Goal: Task Accomplishment & Management: Manage account settings

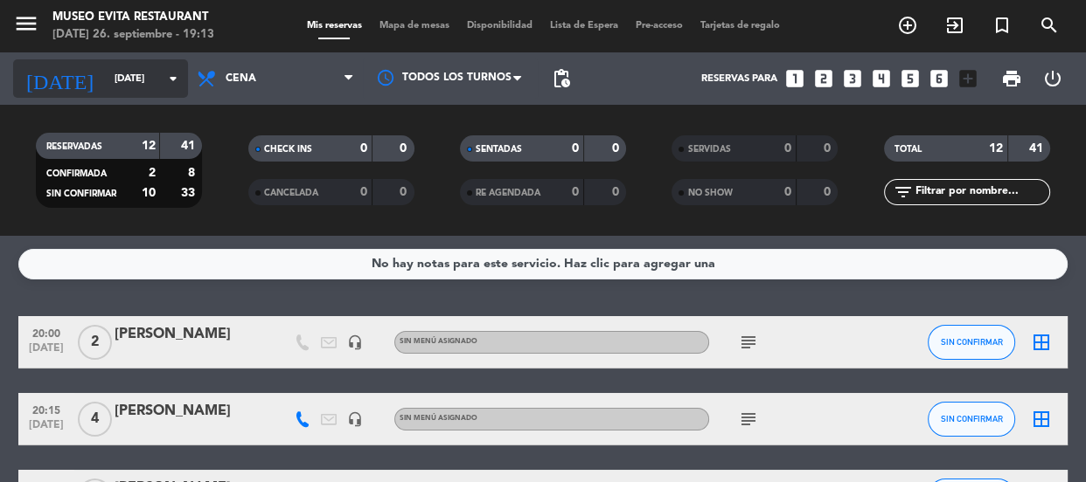
click at [119, 70] on input "[DATE]" at bounding box center [173, 79] width 135 height 29
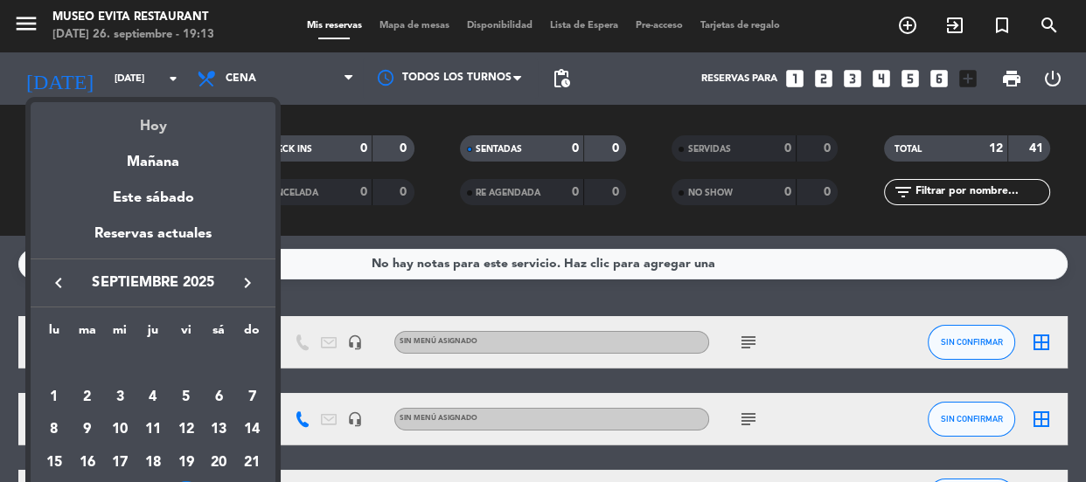
click at [156, 128] on div "Hoy" at bounding box center [153, 120] width 245 height 36
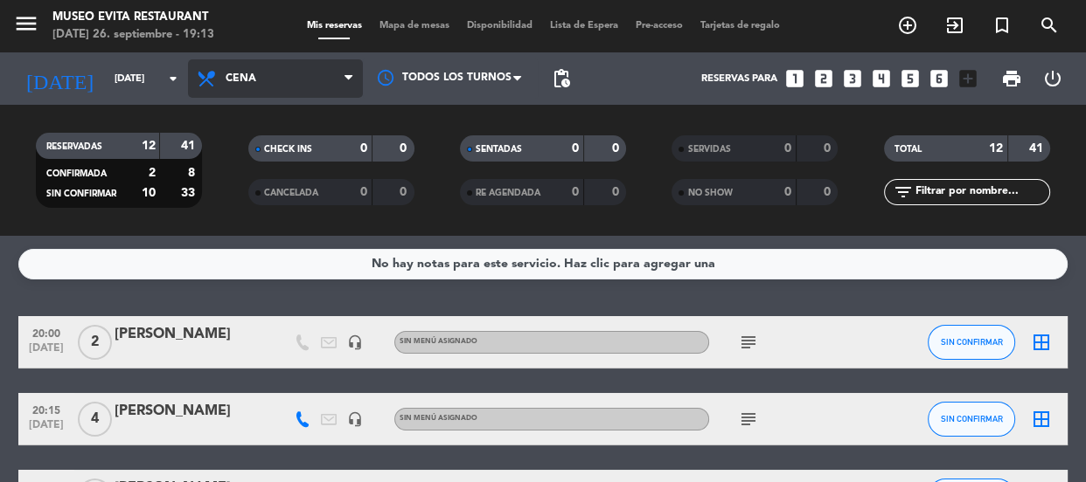
click at [232, 68] on span "Cena" at bounding box center [275, 78] width 175 height 38
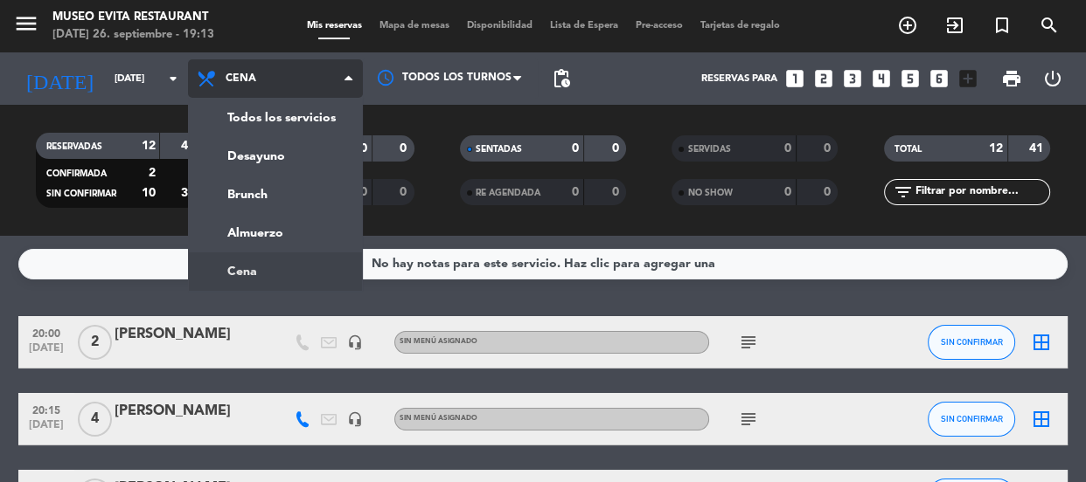
click at [269, 267] on ng-component "menu [GEOGRAPHIC_DATA] [DATE] 26. septiembre - 19:13 Mis reservas Mapa de mesas…" at bounding box center [543, 241] width 1086 height 482
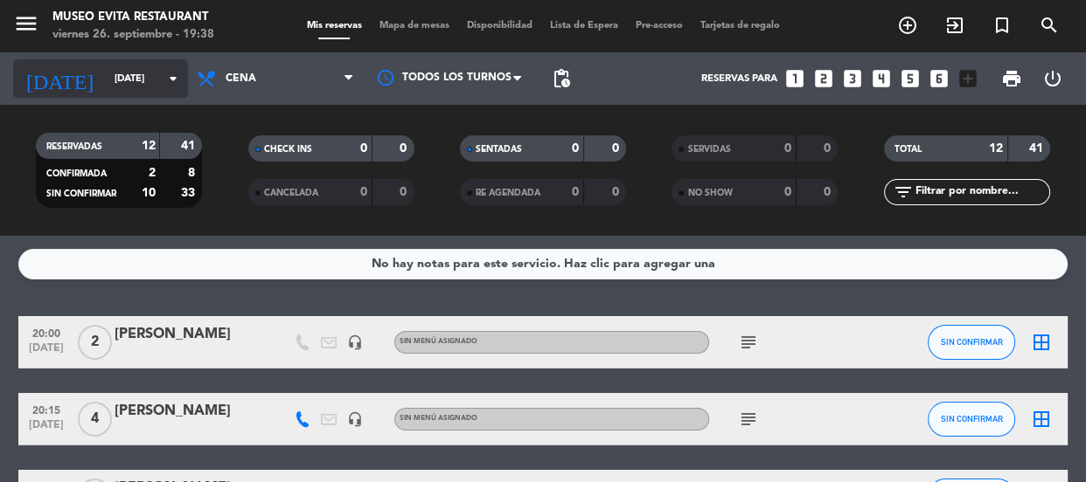
click at [131, 66] on input "[DATE]" at bounding box center [173, 79] width 135 height 29
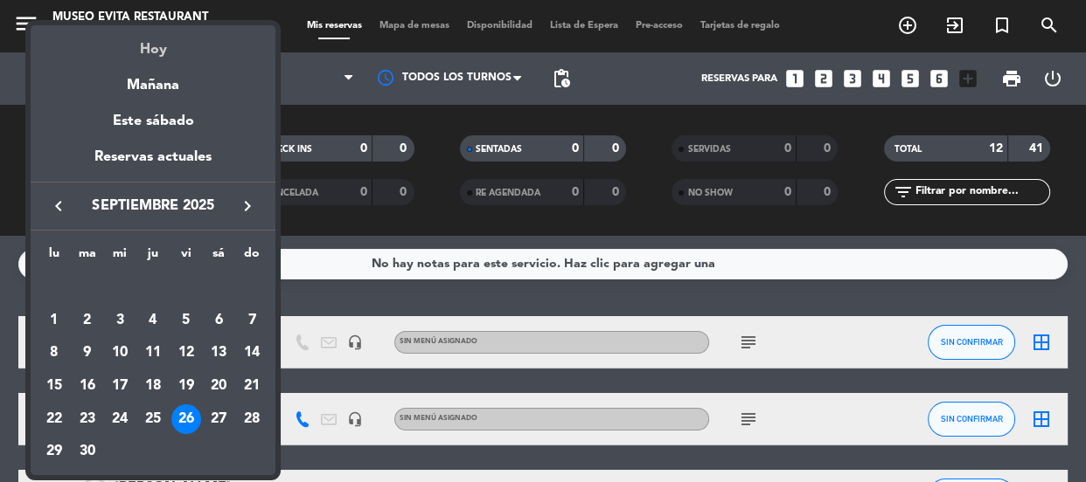
click at [156, 54] on div "Hoy" at bounding box center [153, 43] width 245 height 36
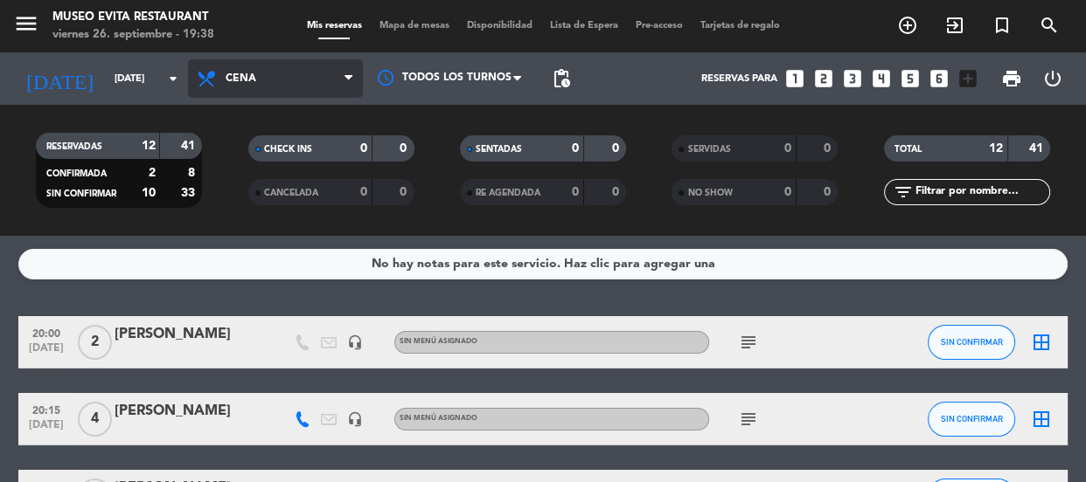
click at [221, 71] on span "Cena" at bounding box center [275, 78] width 175 height 38
click at [227, 263] on ng-component "menu [GEOGRAPHIC_DATA] [DATE] 26. septiembre - 19:38 Mis reservas Mapa de mesas…" at bounding box center [543, 241] width 1086 height 482
click at [219, 83] on icon at bounding box center [208, 78] width 25 height 21
click at [239, 203] on div "menu [GEOGRAPHIC_DATA] [DATE] 26. septiembre - 19:51 Mis reservas Mapa de mesas…" at bounding box center [543, 118] width 1086 height 236
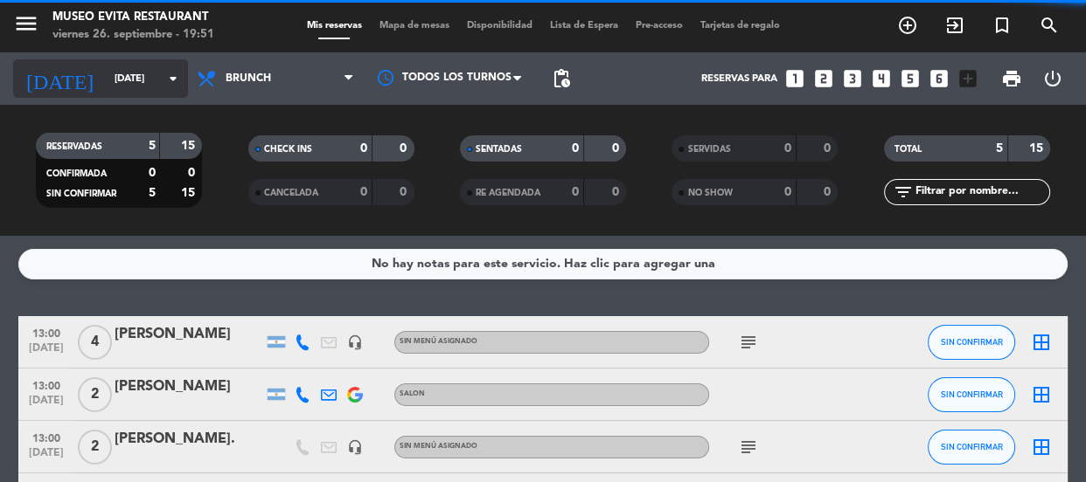
click at [157, 84] on input "[DATE]" at bounding box center [173, 79] width 135 height 29
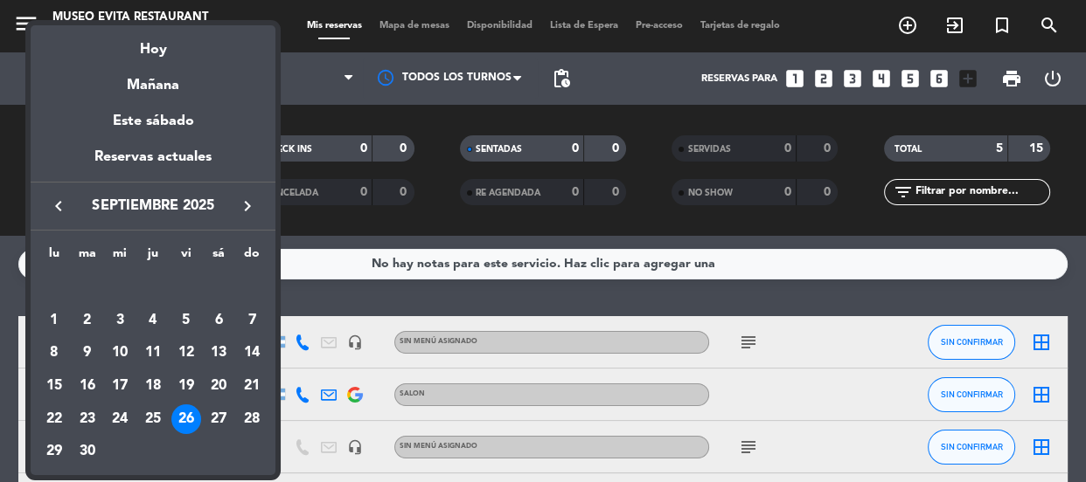
click at [218, 418] on div "27" at bounding box center [219, 420] width 30 height 30
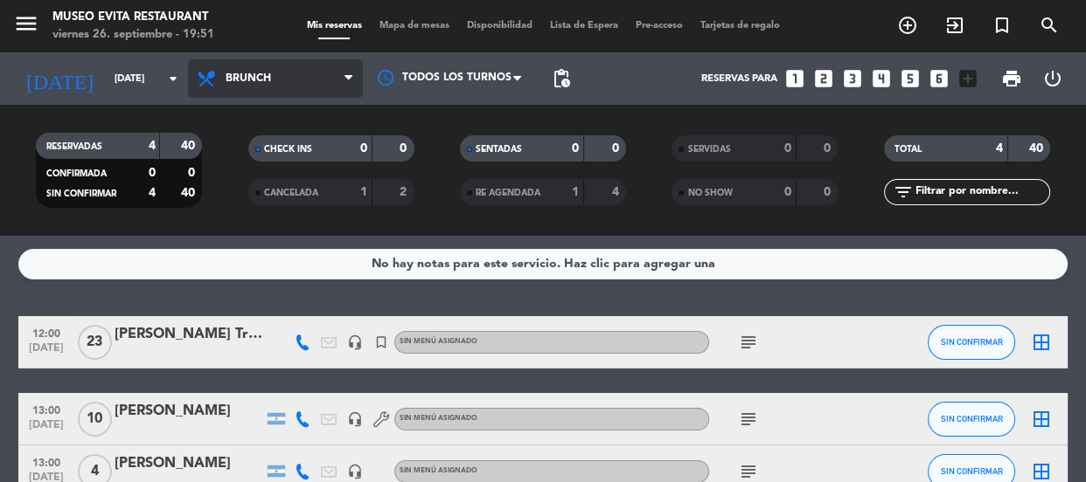
click at [281, 86] on span "Brunch" at bounding box center [275, 78] width 175 height 38
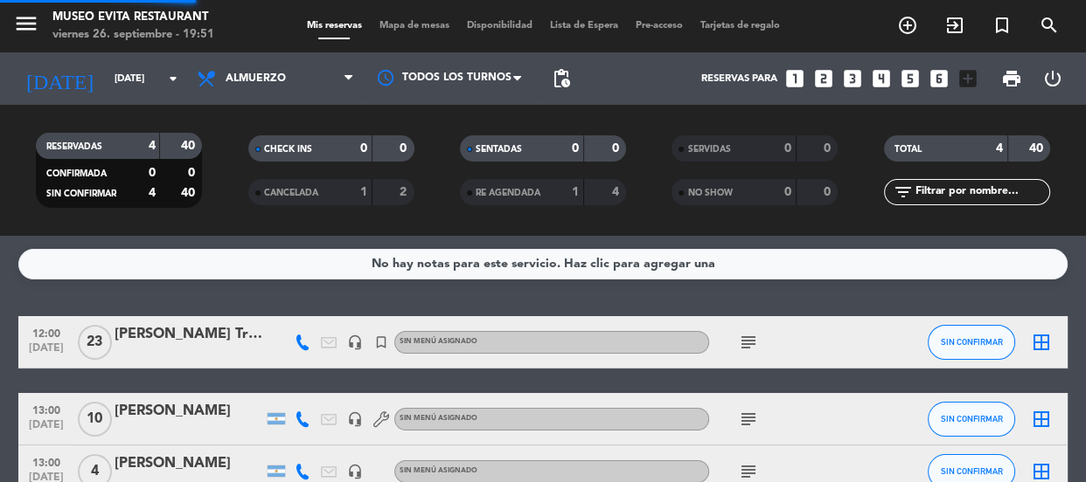
click at [265, 227] on div "menu [GEOGRAPHIC_DATA] [DATE] 26. septiembre - 19:51 Mis reservas Mapa de mesas…" at bounding box center [543, 118] width 1086 height 236
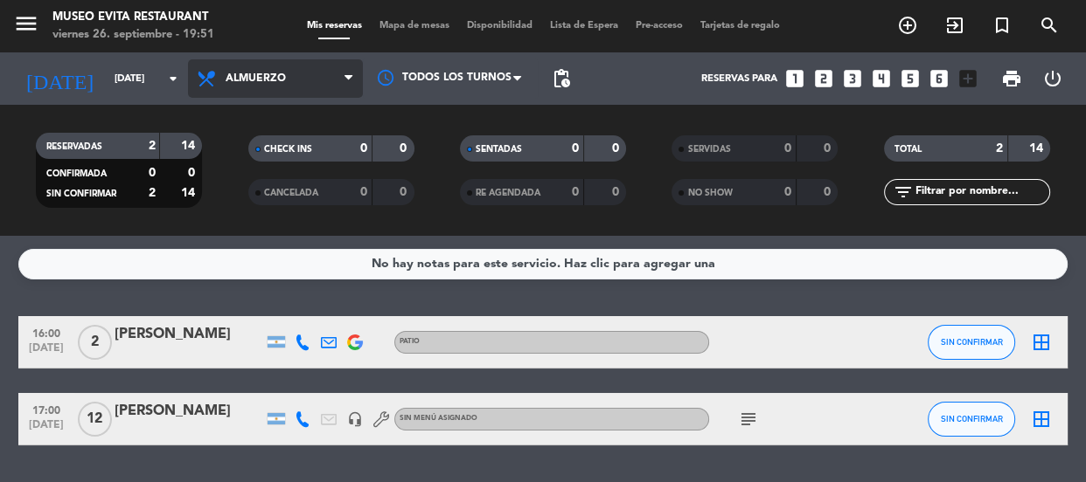
click at [274, 93] on span "Almuerzo" at bounding box center [275, 78] width 175 height 38
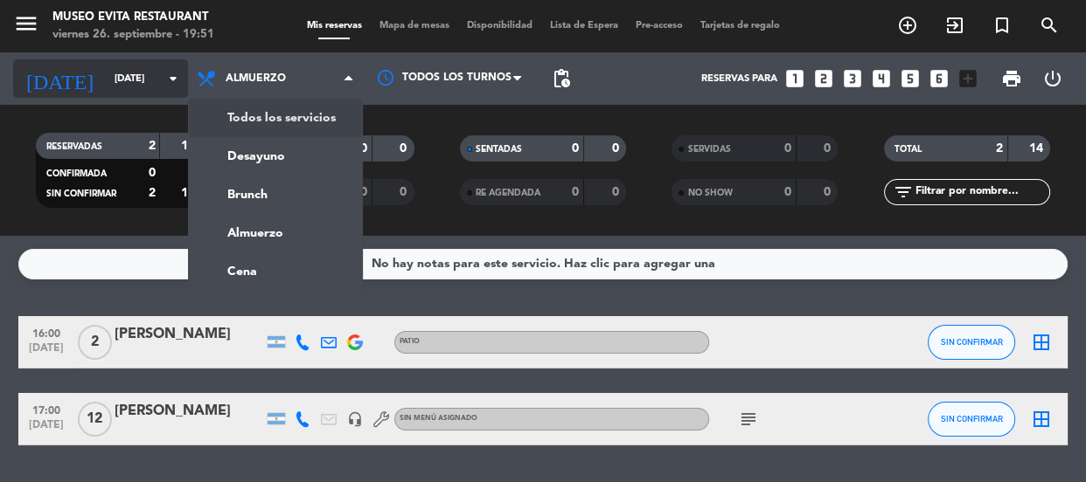
click at [174, 80] on icon "arrow_drop_down" at bounding box center [173, 78] width 21 height 21
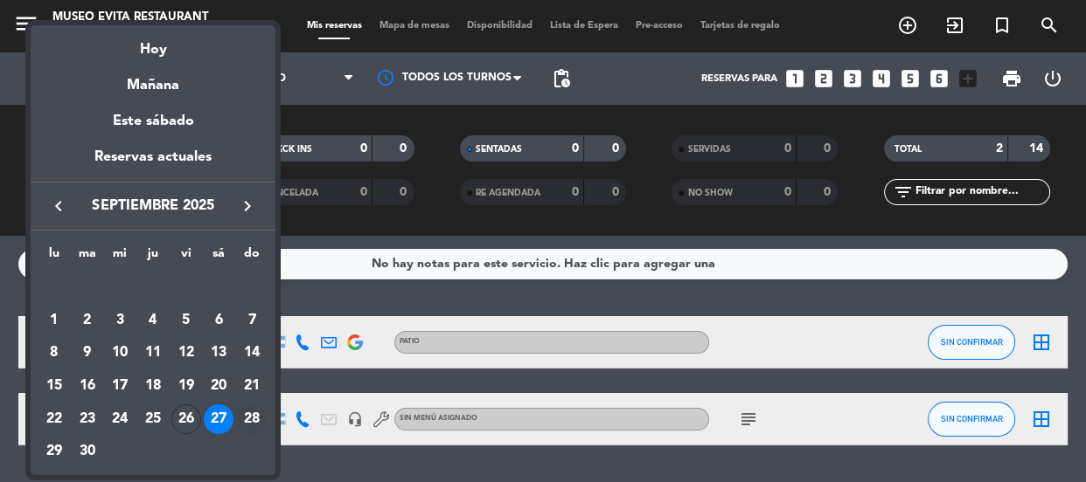
click at [257, 415] on div "28" at bounding box center [252, 420] width 30 height 30
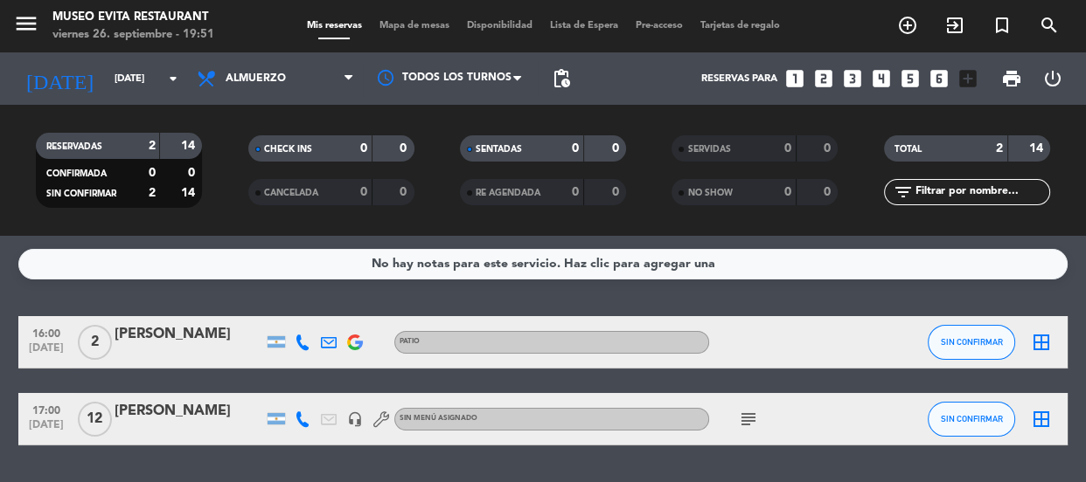
type input "[DATE]"
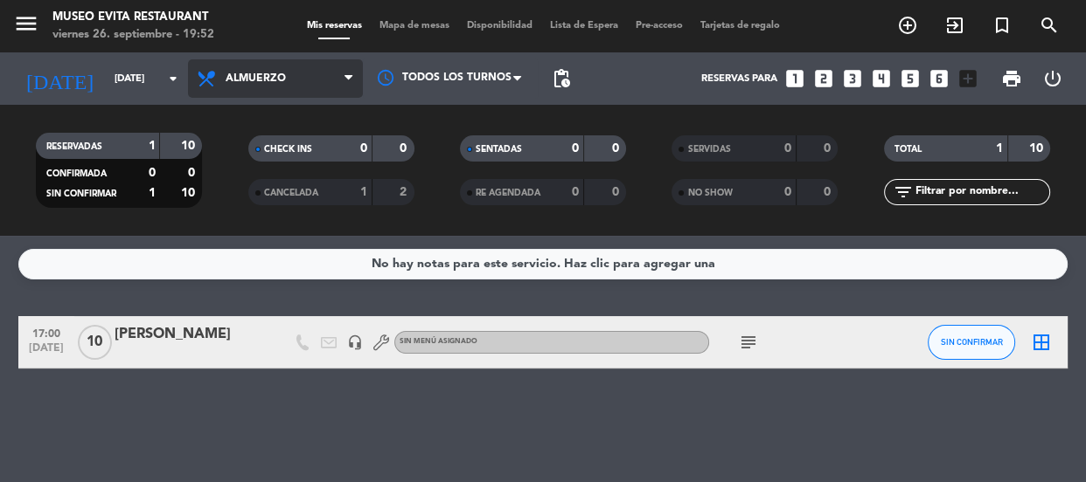
click at [264, 87] on span "Almuerzo" at bounding box center [275, 78] width 175 height 38
click at [258, 185] on div "menu [GEOGRAPHIC_DATA] [DATE] 26. septiembre - 19:52 Mis reservas Mapa de mesas…" at bounding box center [543, 118] width 1086 height 236
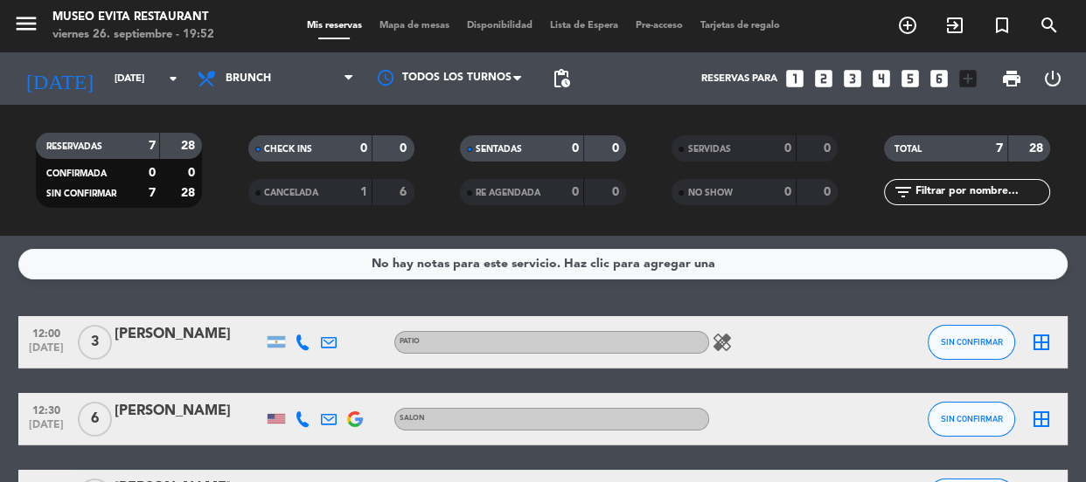
drag, startPoint x: 232, startPoint y: 274, endPoint x: 224, endPoint y: 262, distance: 14.5
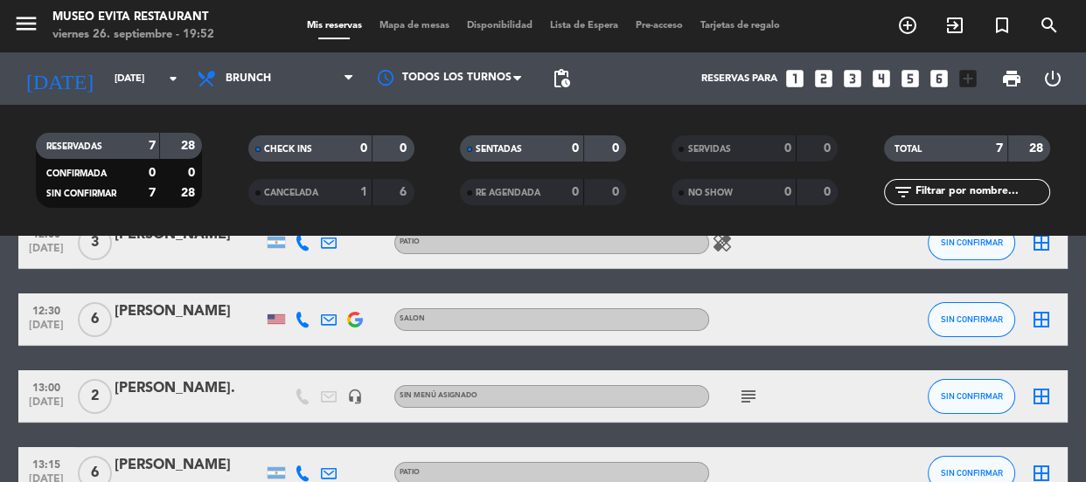
scroll to position [385, 0]
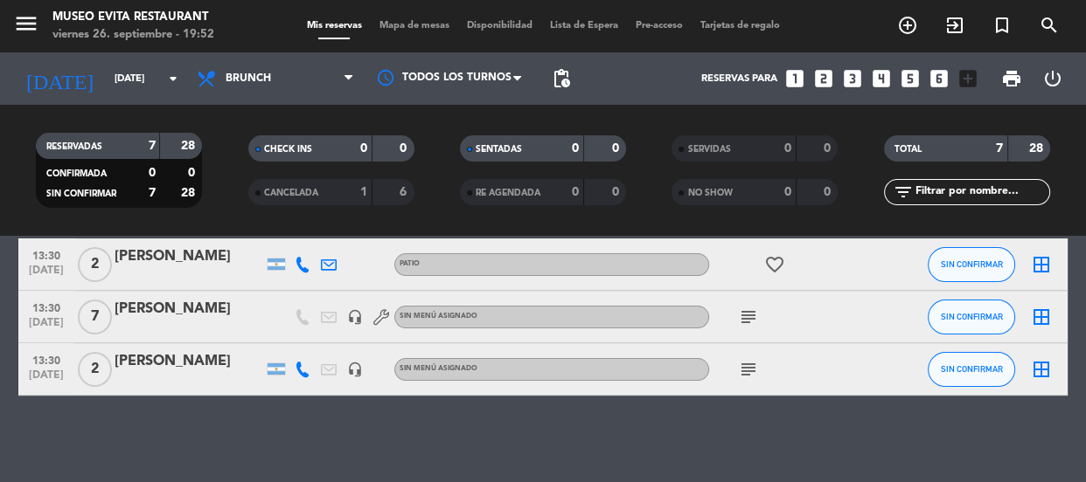
click at [0, 313] on bookings-row "12:00 [DATE] 3 [PERSON_NAME] PATIO healing SIN CONFIRMAR border_all 12:30 [DATE…" at bounding box center [543, 163] width 1086 height 465
click at [996, 25] on icon "turned_in_not" at bounding box center [1001, 25] width 21 height 21
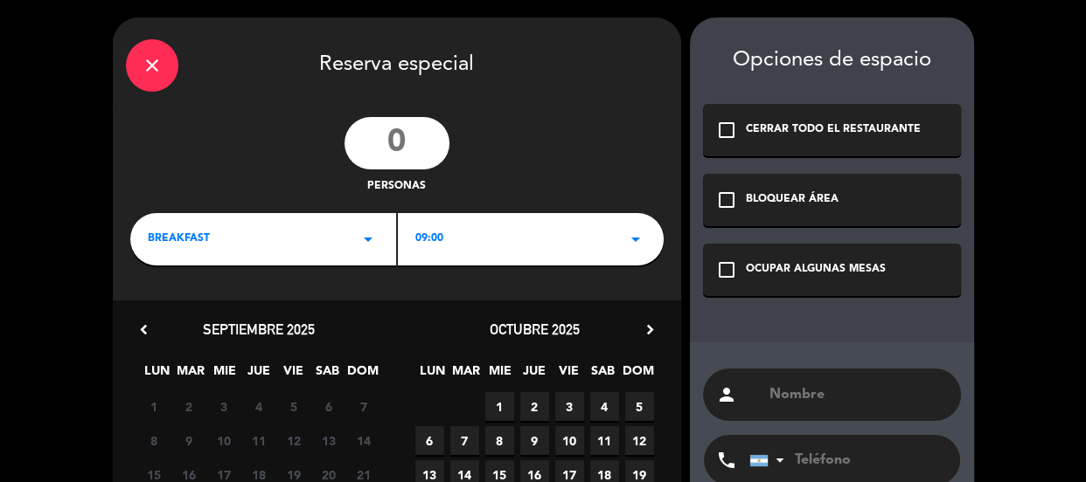
click at [399, 144] on input "number" at bounding box center [396, 143] width 105 height 52
type input "45"
click at [323, 241] on div "BREAKFAST arrow_drop_down" at bounding box center [263, 239] width 266 height 52
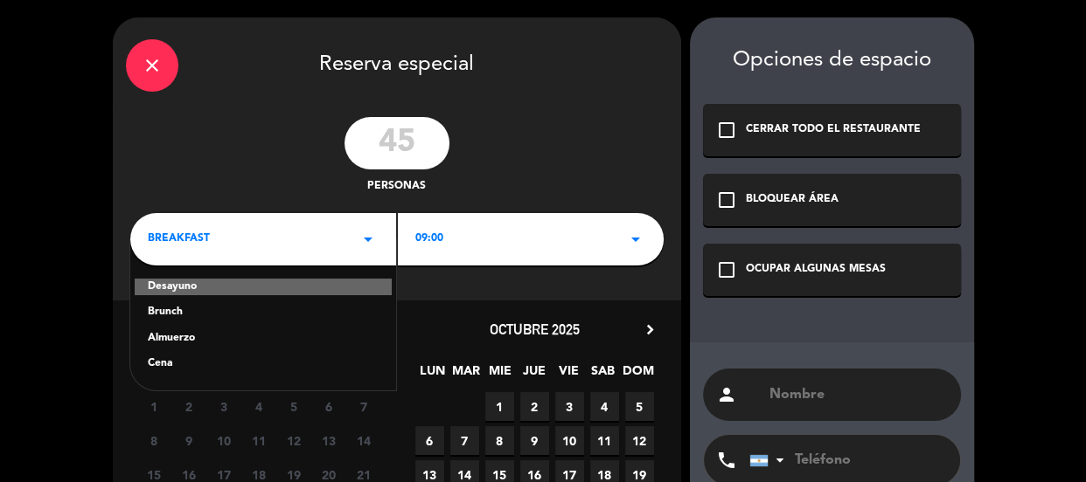
click at [215, 341] on div "Almuerzo" at bounding box center [263, 338] width 231 height 17
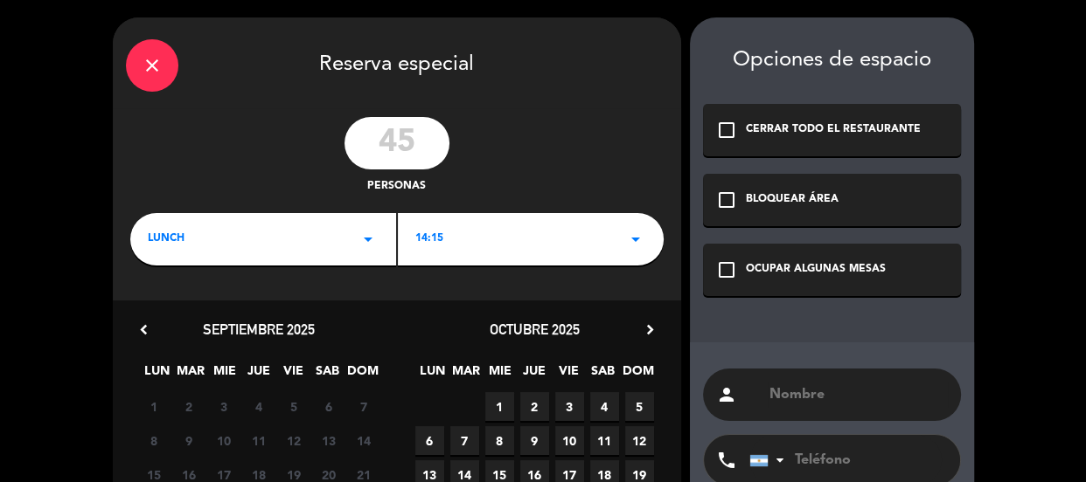
click at [496, 233] on div "14:15 arrow_drop_down" at bounding box center [531, 239] width 266 height 52
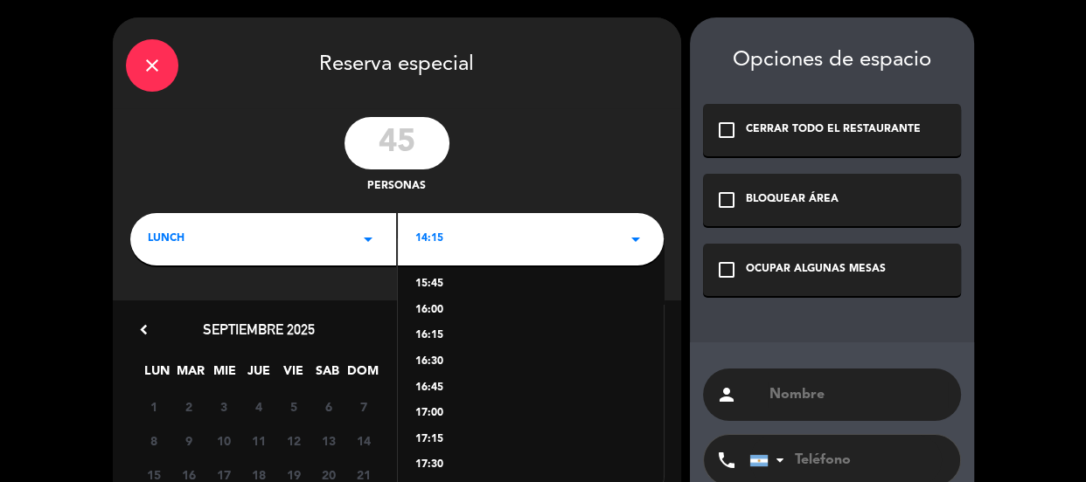
scroll to position [158, 0]
click at [434, 410] on div "17:00" at bounding box center [530, 413] width 231 height 17
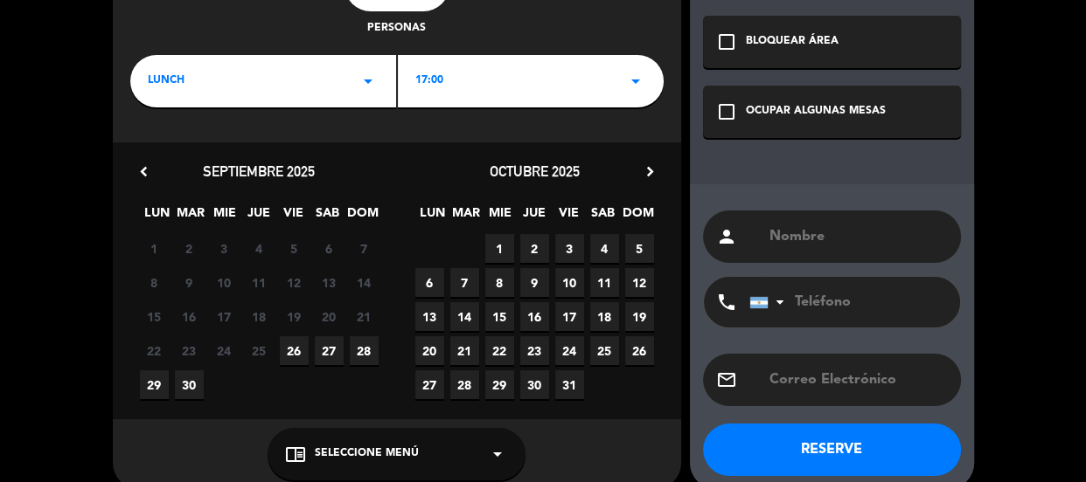
click at [426, 351] on span "20" at bounding box center [429, 351] width 29 height 29
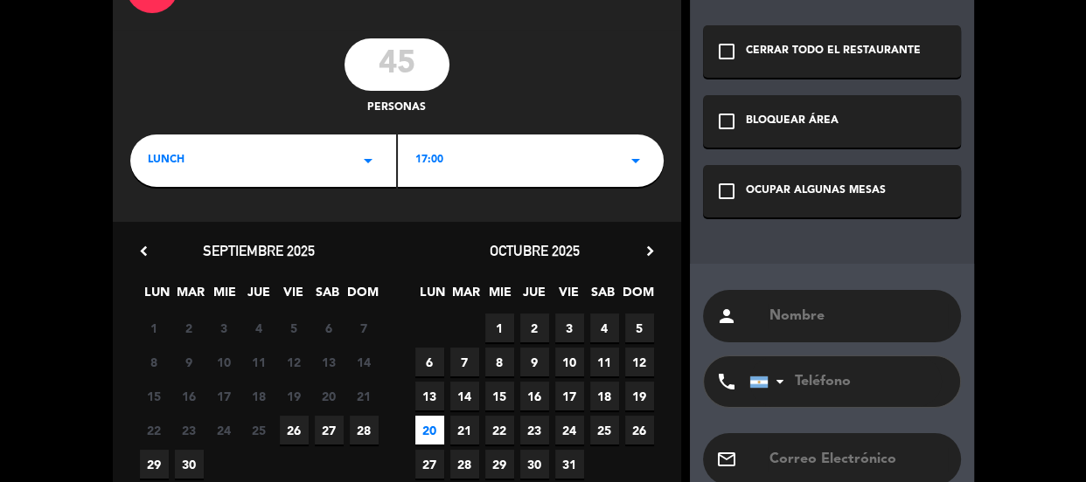
click at [850, 185] on div "OCUPAR ALGUNAS MESAS" at bounding box center [816, 191] width 140 height 17
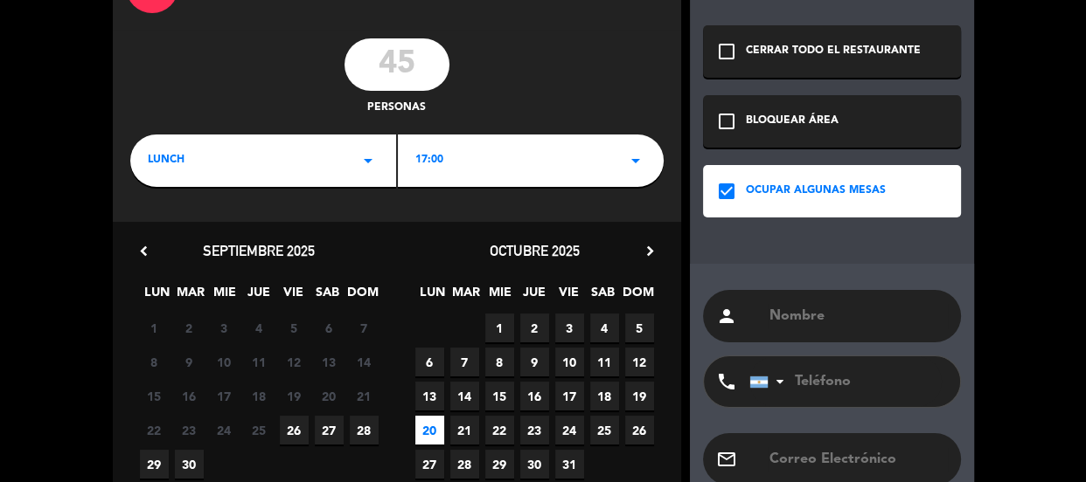
click at [818, 313] on input "text" at bounding box center [857, 316] width 180 height 24
type input "v"
type input "[PERSON_NAME]"
click at [827, 381] on input "tel" at bounding box center [845, 382] width 192 height 51
click at [808, 379] on input "1149757439" at bounding box center [845, 382] width 192 height 51
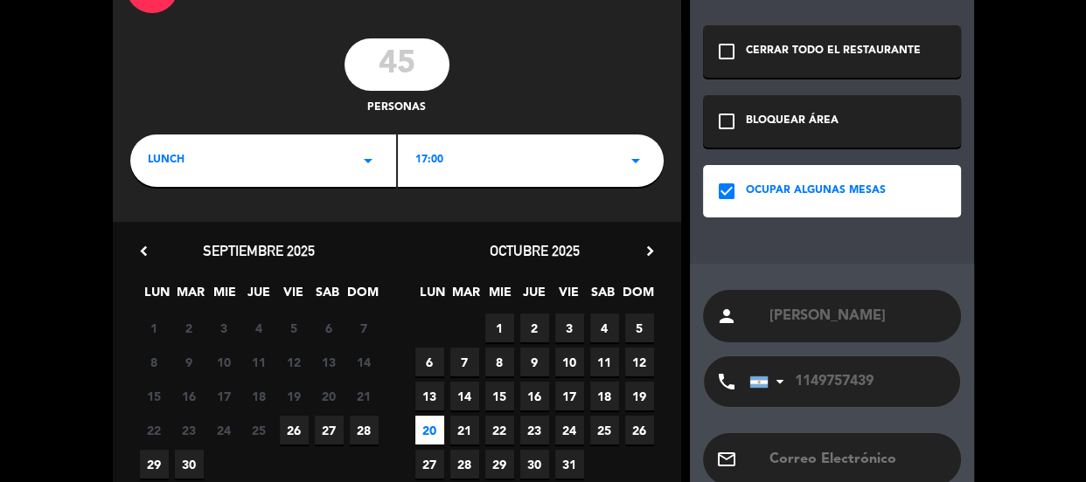
click at [822, 378] on input "1149757439" at bounding box center [845, 382] width 192 height 51
click at [837, 378] on input "1149757439" at bounding box center [845, 382] width 192 height 51
click at [846, 377] on input "1149757439" at bounding box center [845, 382] width 192 height 51
click at [852, 375] on input "1149757439" at bounding box center [845, 382] width 192 height 51
click at [858, 376] on input "1149757439" at bounding box center [845, 382] width 192 height 51
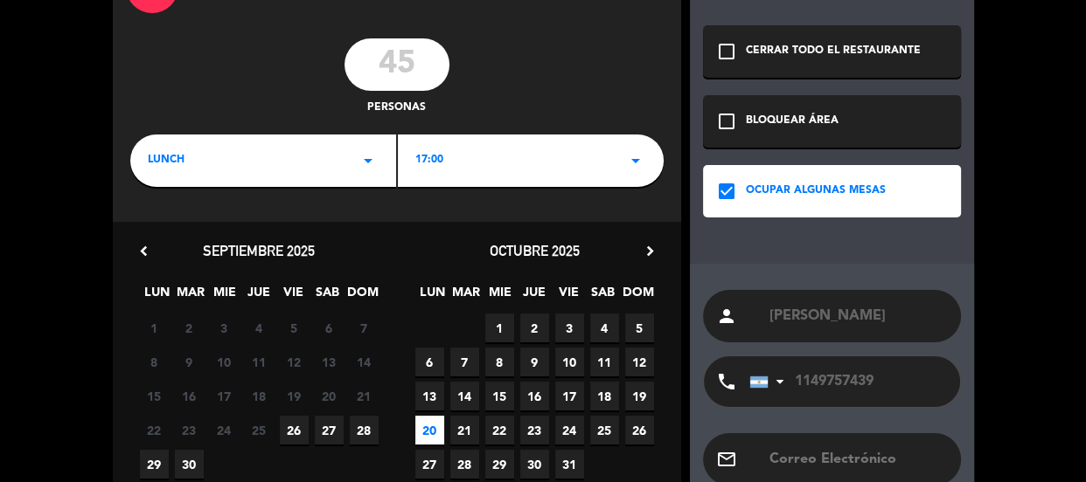
click at [871, 379] on input "1149757439" at bounding box center [845, 382] width 192 height 51
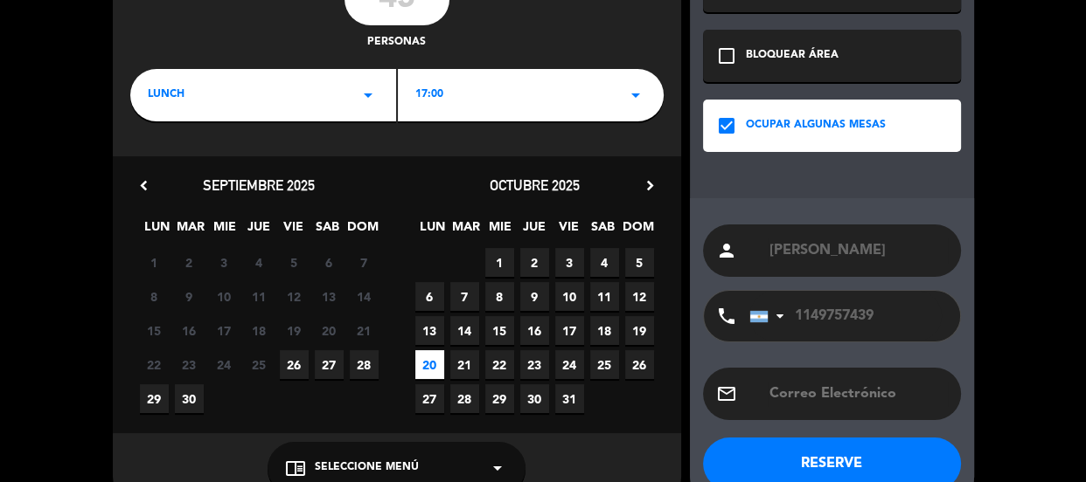
scroll to position [181, 0]
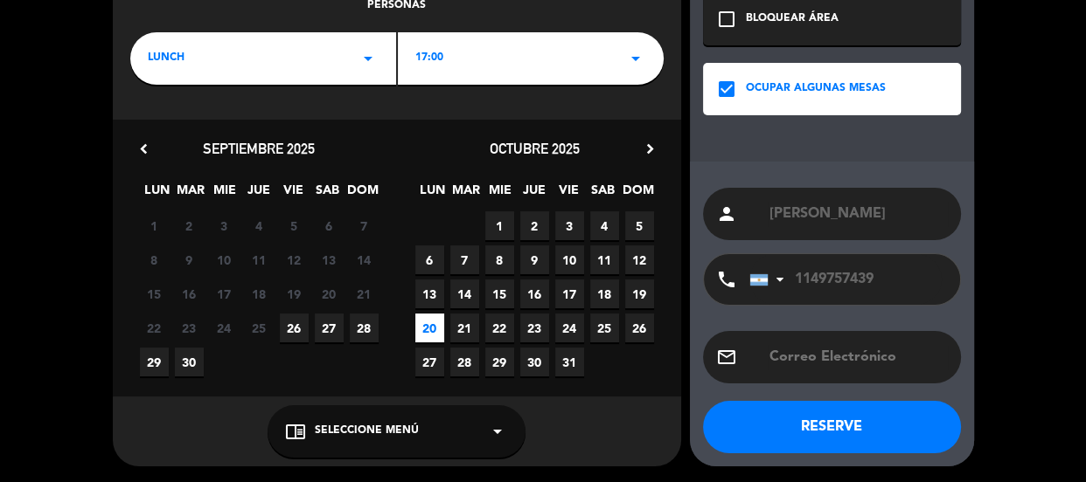
type input "1149757439"
click at [860, 429] on button "RESERVE" at bounding box center [832, 427] width 258 height 52
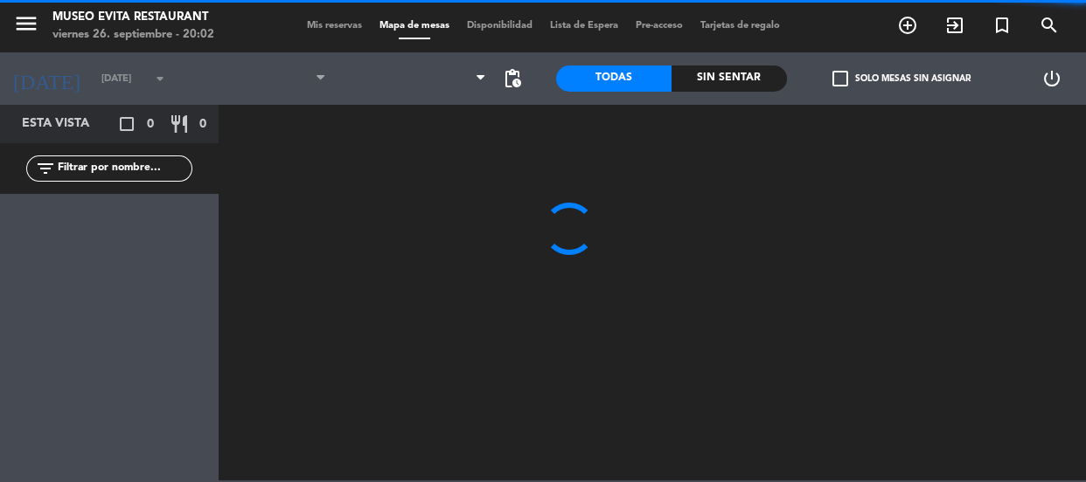
type input "[DATE]"
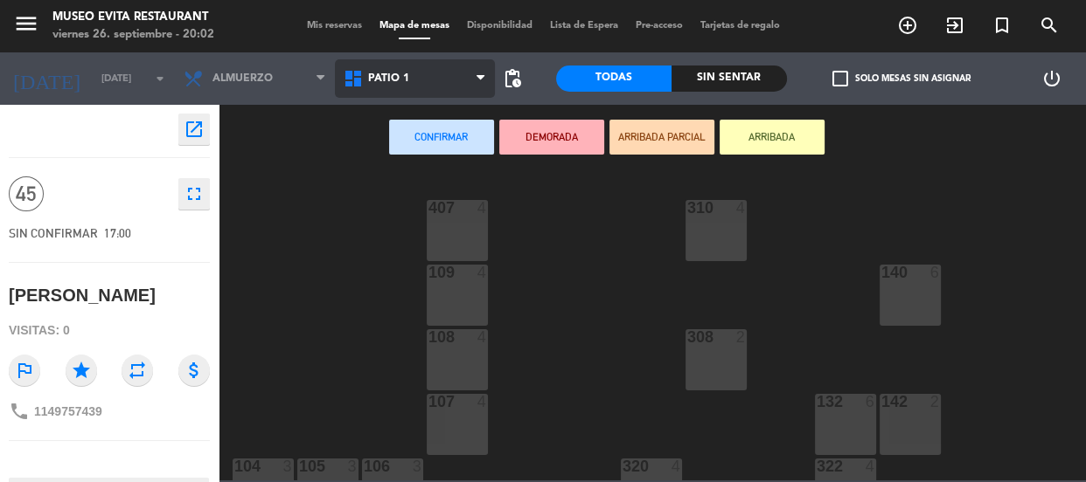
click at [463, 70] on span "Patio 1" at bounding box center [415, 78] width 160 height 38
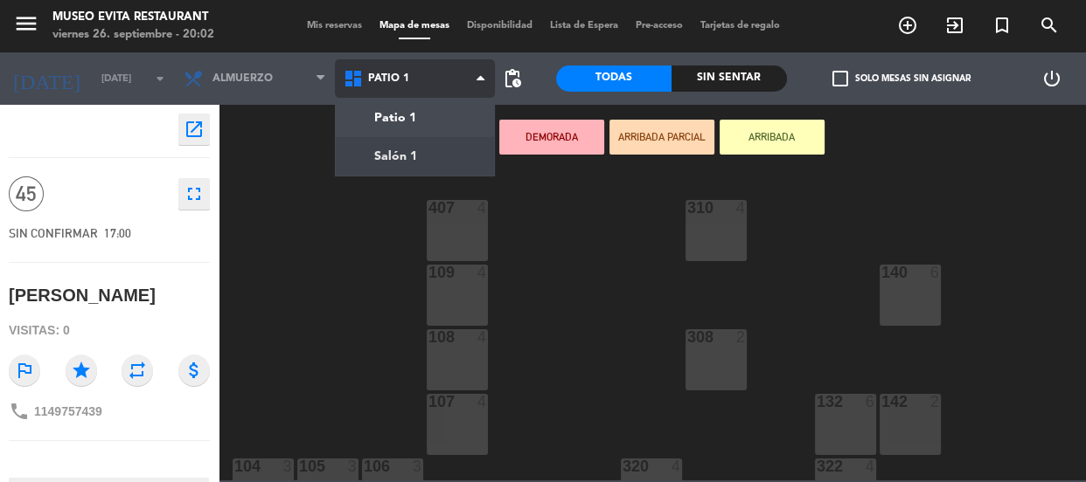
click at [413, 163] on ng-component "menu [GEOGRAPHIC_DATA] [DATE] 26. septiembre - 20:02 Mis reservas Mapa de mesas…" at bounding box center [543, 240] width 1086 height 481
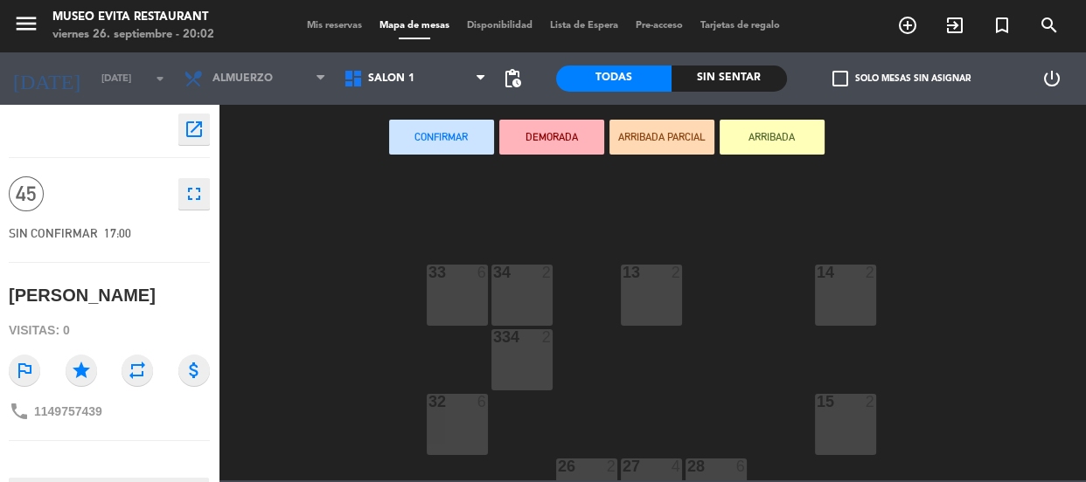
click at [543, 289] on div "34 2" at bounding box center [521, 295] width 61 height 61
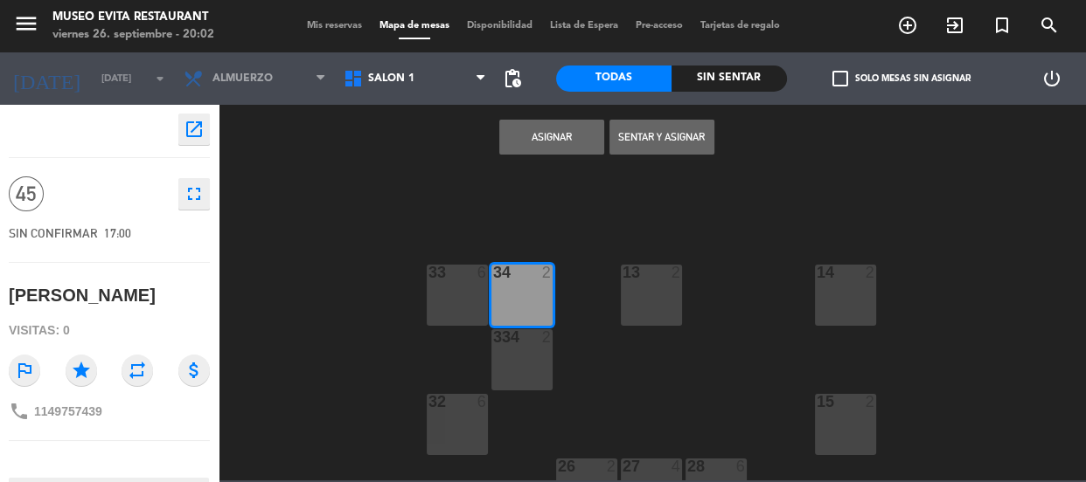
click at [664, 135] on button "Sentar y Asignar" at bounding box center [661, 137] width 105 height 35
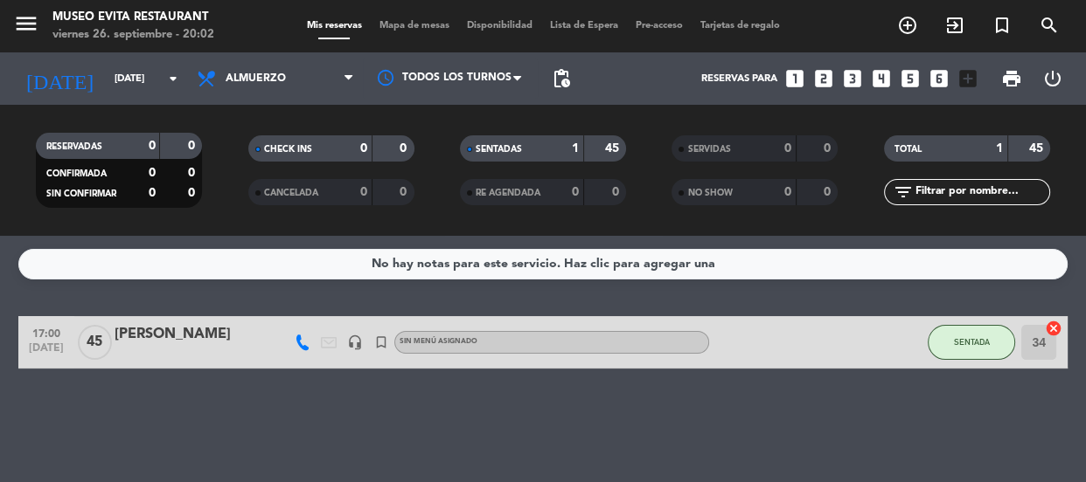
click at [98, 341] on span "45" at bounding box center [95, 342] width 34 height 35
click at [180, 319] on div "17:00 [DATE] Salón 1 [PERSON_NAME] headset_mic turned_in_not Sin menú asignado …" at bounding box center [542, 342] width 1049 height 52
click at [184, 330] on div "[PERSON_NAME]" at bounding box center [188, 334] width 149 height 23
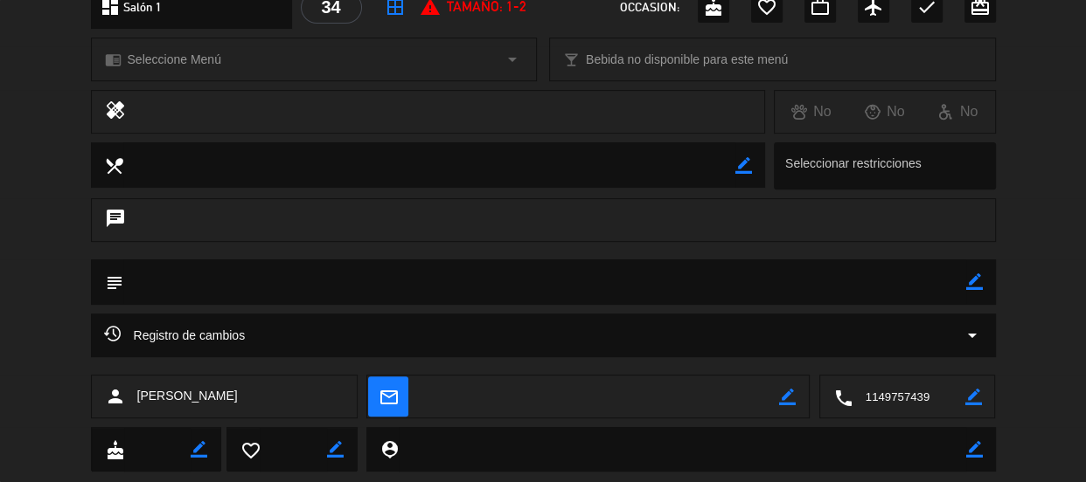
scroll to position [607, 0]
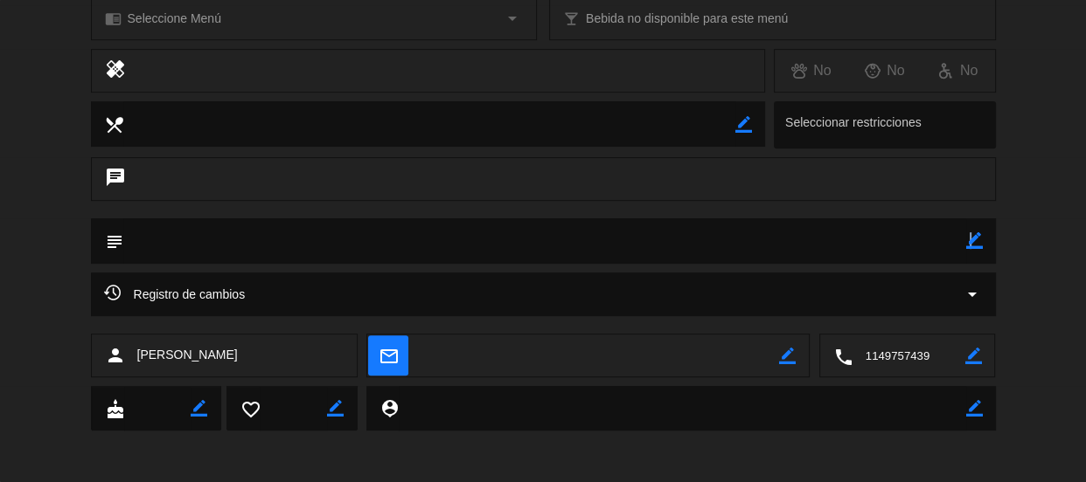
click at [968, 239] on icon "border_color" at bounding box center [974, 240] width 17 height 17
click at [558, 237] on textarea at bounding box center [544, 241] width 843 height 45
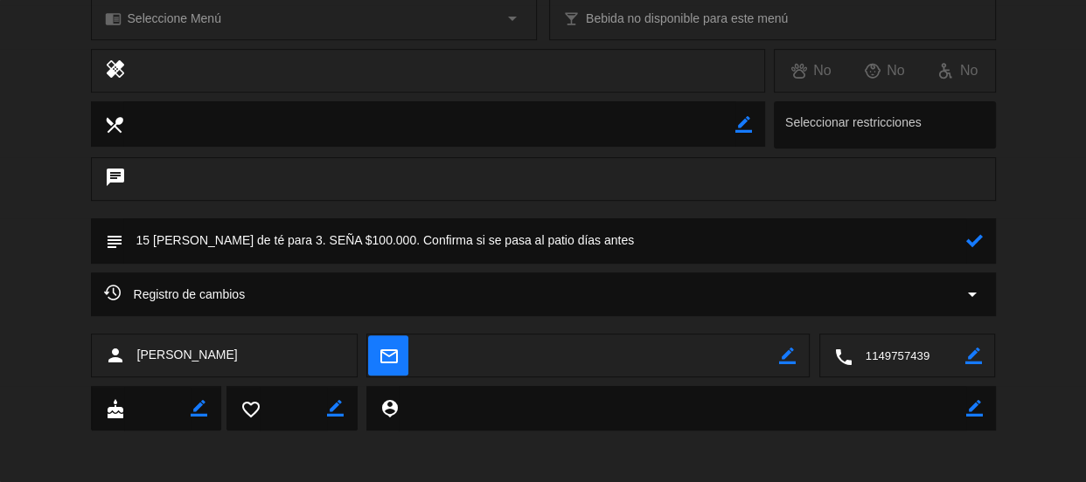
type textarea "15 [PERSON_NAME] de té para 3. SEÑA $100.000. Confirma si se pasa al patio días…"
click at [971, 227] on div at bounding box center [974, 241] width 17 height 45
click at [973, 232] on icon at bounding box center [974, 240] width 17 height 17
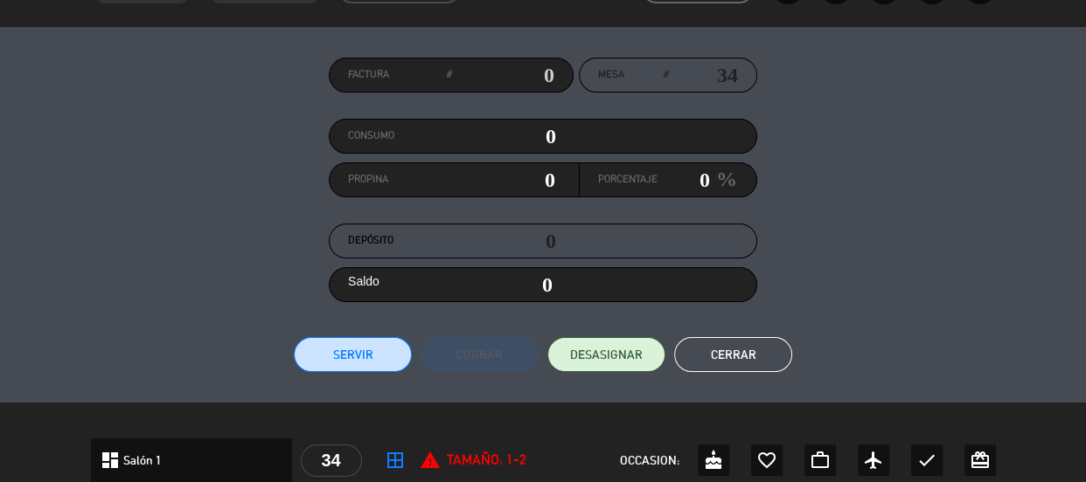
scroll to position [0, 0]
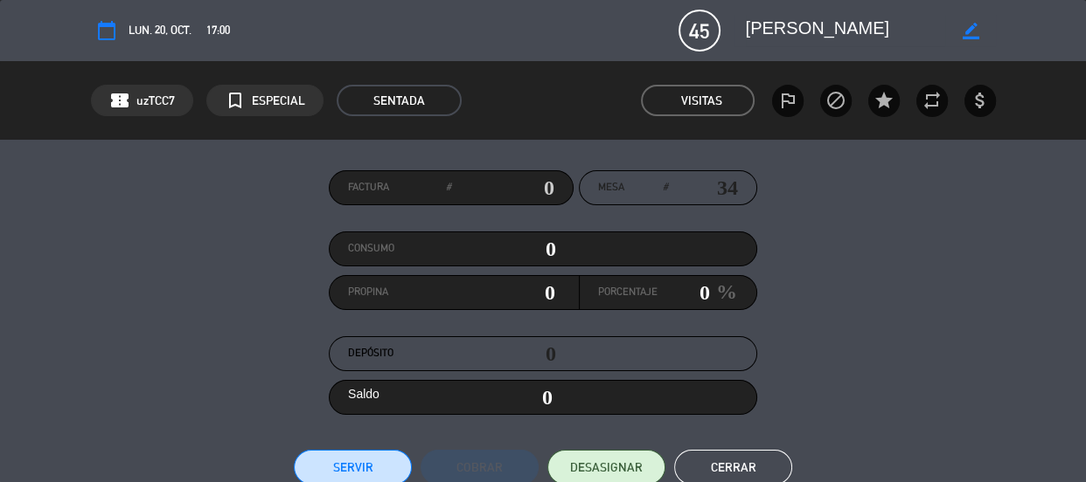
click at [740, 456] on button "Cerrar" at bounding box center [733, 467] width 118 height 35
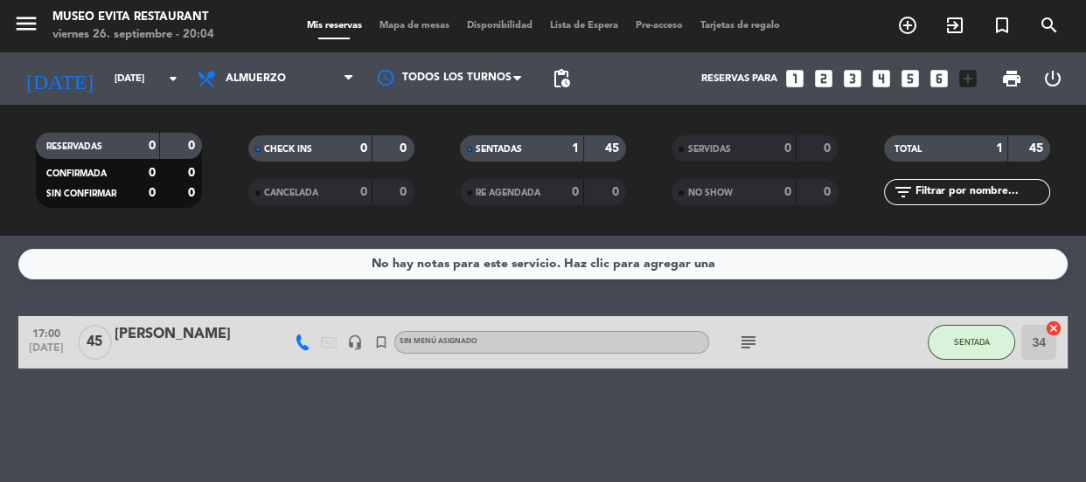
click at [753, 350] on icon "subject" at bounding box center [748, 342] width 21 height 21
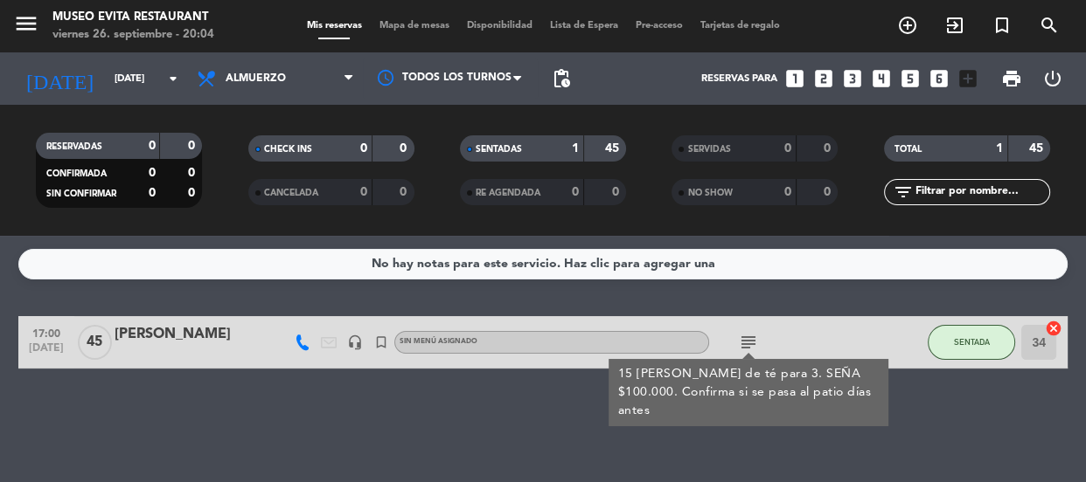
click at [751, 426] on div "No hay notas para este servicio. Haz clic para agregar una 17:00 [DATE] [PERSON…" at bounding box center [543, 359] width 1086 height 246
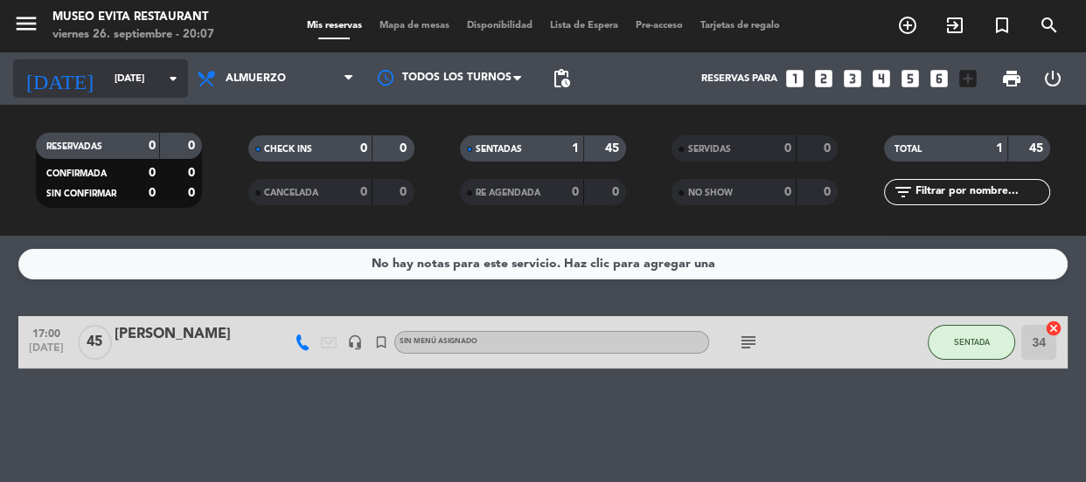
click at [150, 65] on input "[DATE]" at bounding box center [173, 79] width 135 height 29
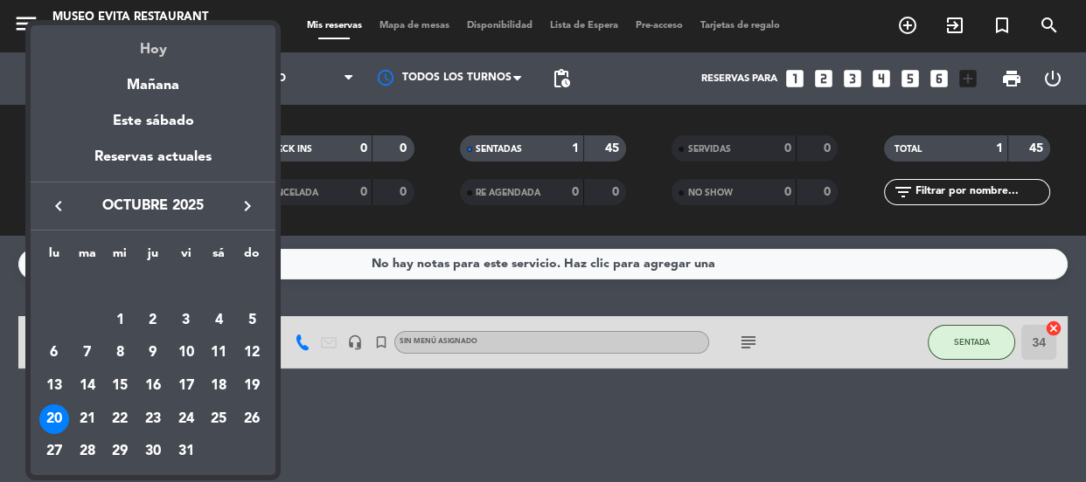
click at [143, 47] on div "Hoy" at bounding box center [153, 43] width 245 height 36
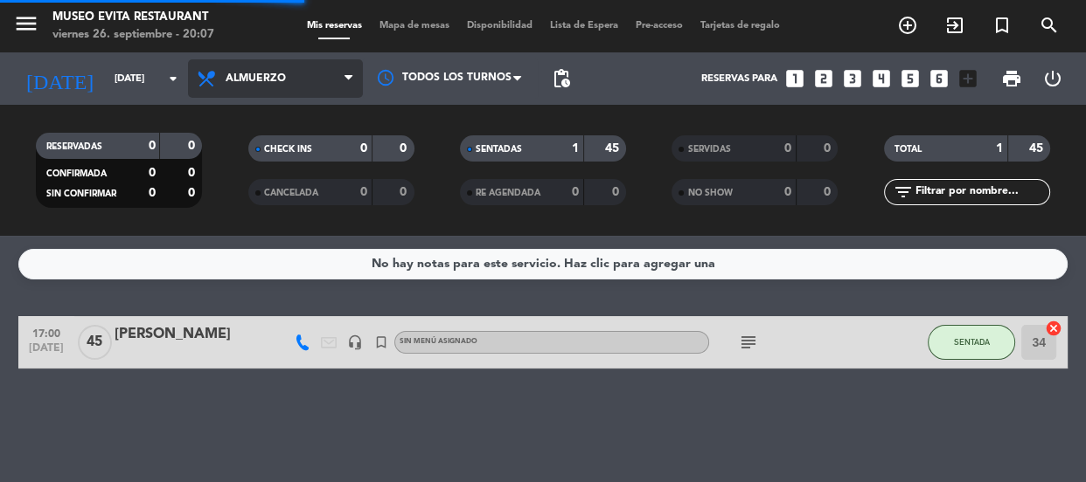
click at [330, 73] on span "Almuerzo" at bounding box center [275, 78] width 175 height 38
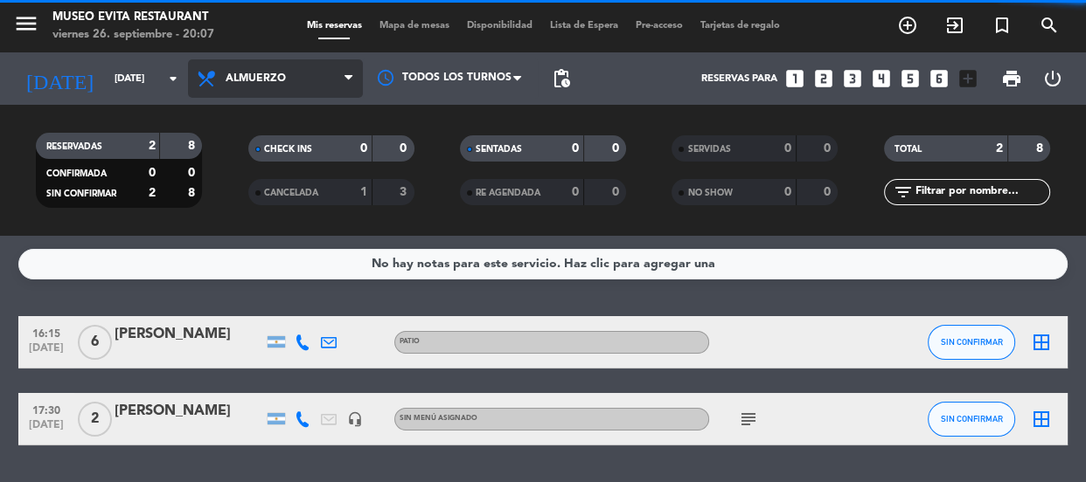
click at [259, 83] on span "Almuerzo" at bounding box center [256, 79] width 60 height 12
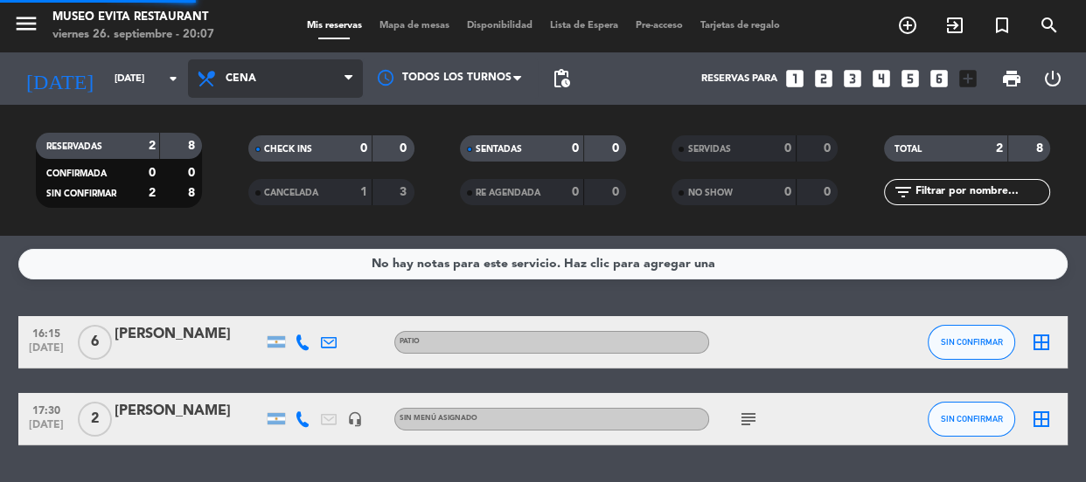
click at [256, 262] on ng-component "menu [GEOGRAPHIC_DATA] [DATE] 26. septiembre - 20:07 Mis reservas Mapa de mesas…" at bounding box center [543, 241] width 1086 height 482
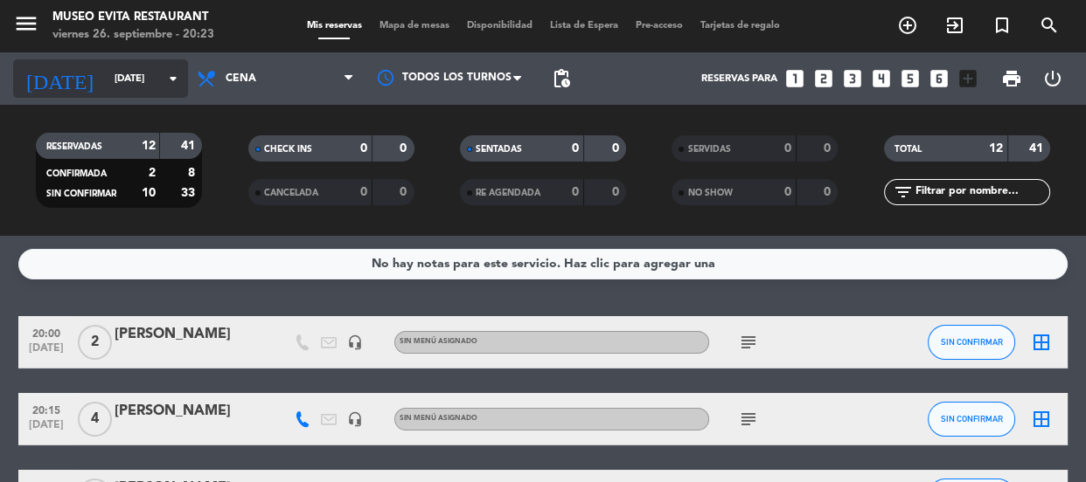
click at [113, 65] on input "[DATE]" at bounding box center [173, 79] width 135 height 29
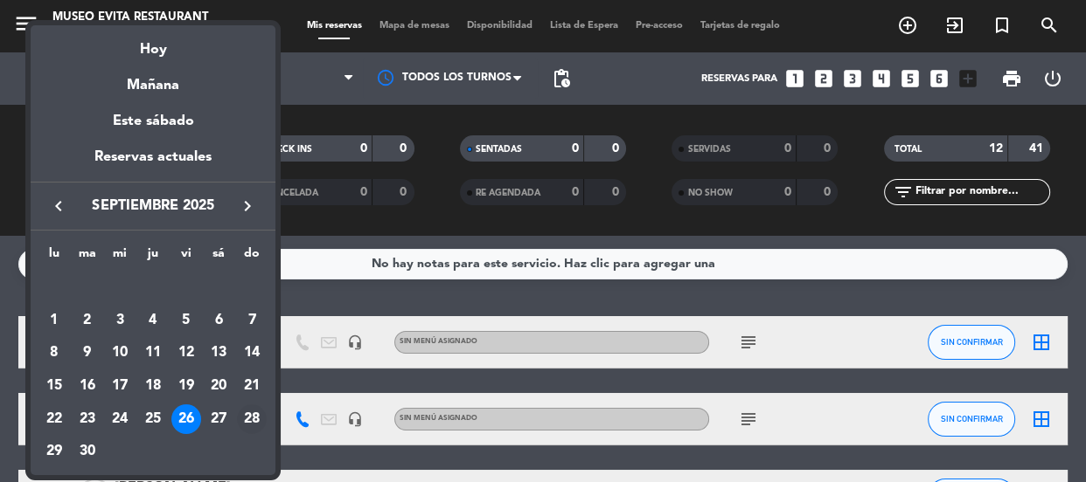
click at [255, 419] on div "28" at bounding box center [252, 420] width 30 height 30
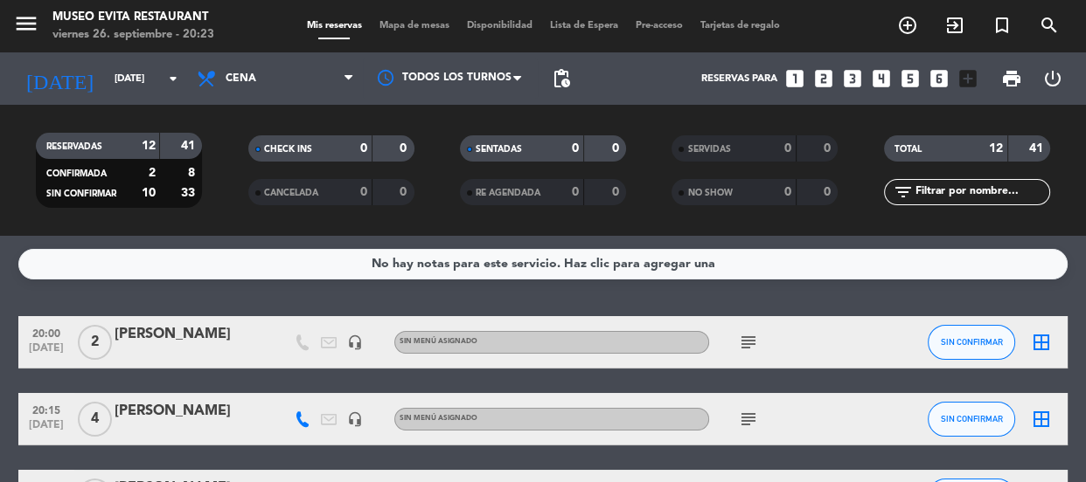
type input "[DATE]"
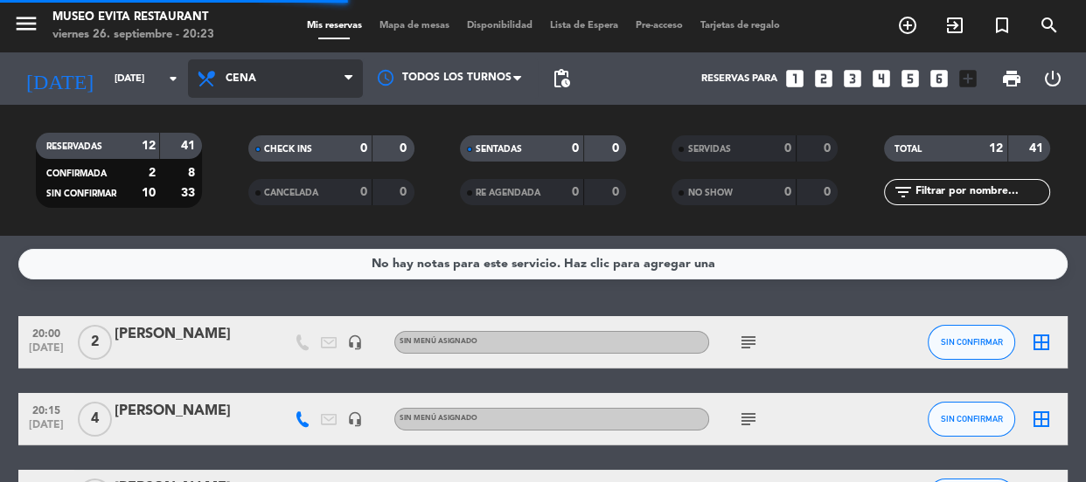
click at [270, 65] on span "Cena" at bounding box center [275, 78] width 175 height 38
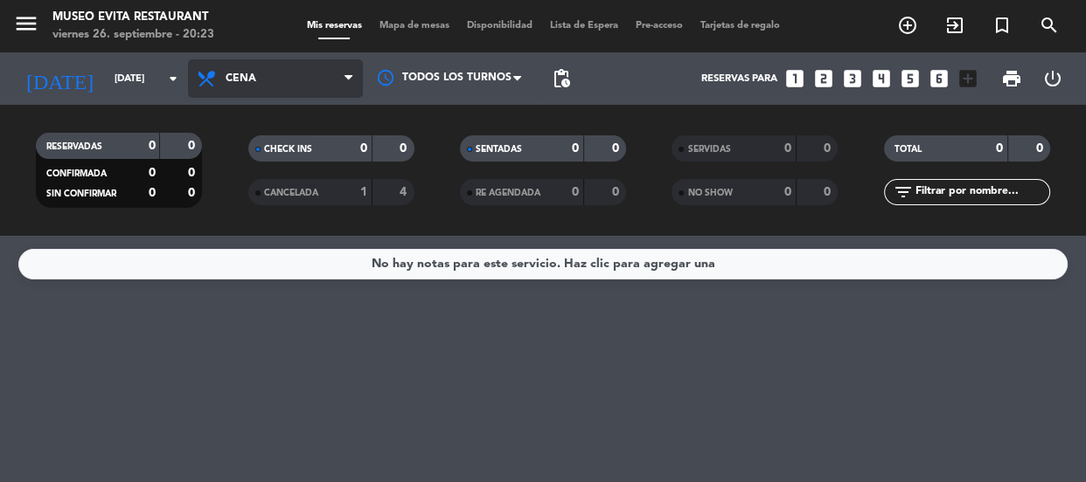
click at [233, 79] on span "Cena" at bounding box center [241, 79] width 31 height 12
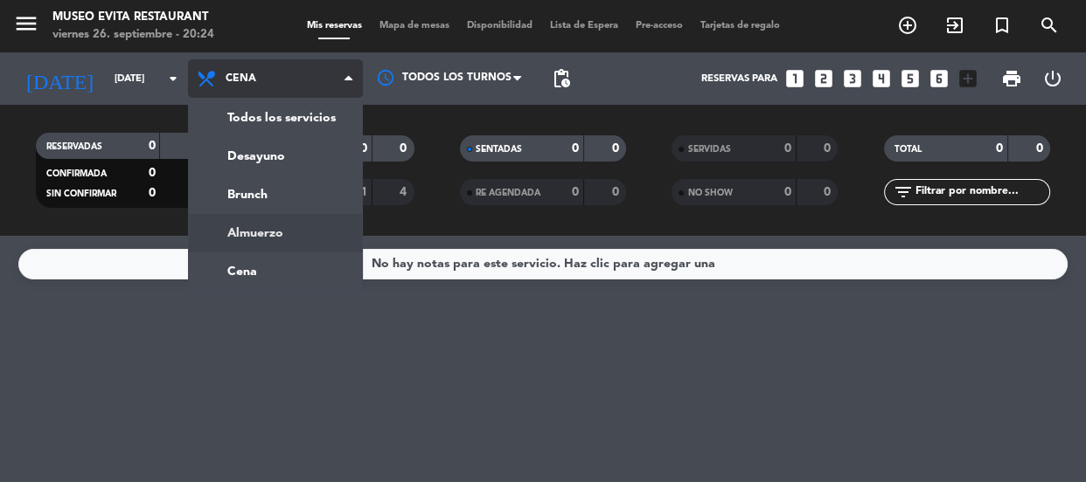
click at [239, 235] on div "menu [GEOGRAPHIC_DATA] [DATE] 26. septiembre - 20:24 Mis reservas Mapa de mesas…" at bounding box center [543, 118] width 1086 height 236
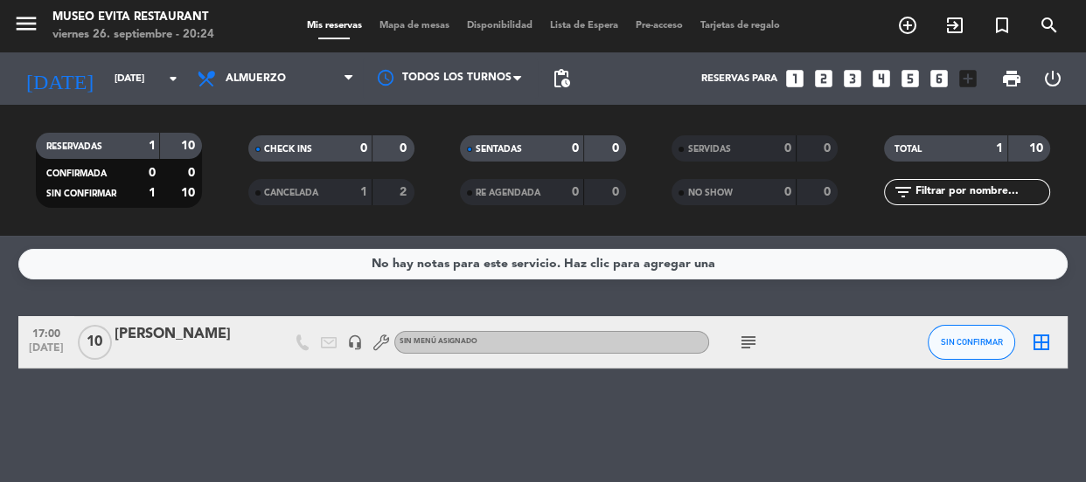
click at [748, 337] on icon "subject" at bounding box center [748, 342] width 21 height 21
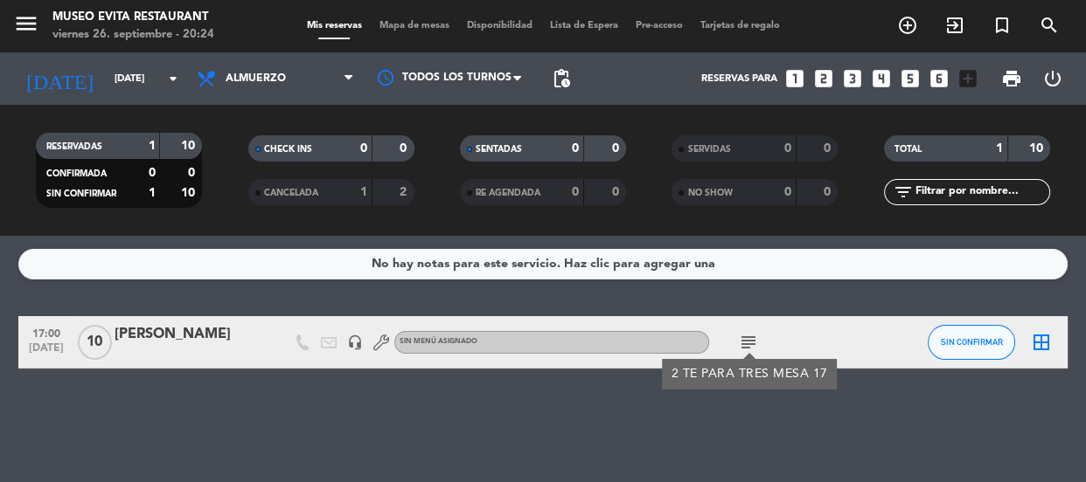
click at [750, 320] on div "subject 2 TE PARA TRES MESA 17" at bounding box center [787, 342] width 157 height 52
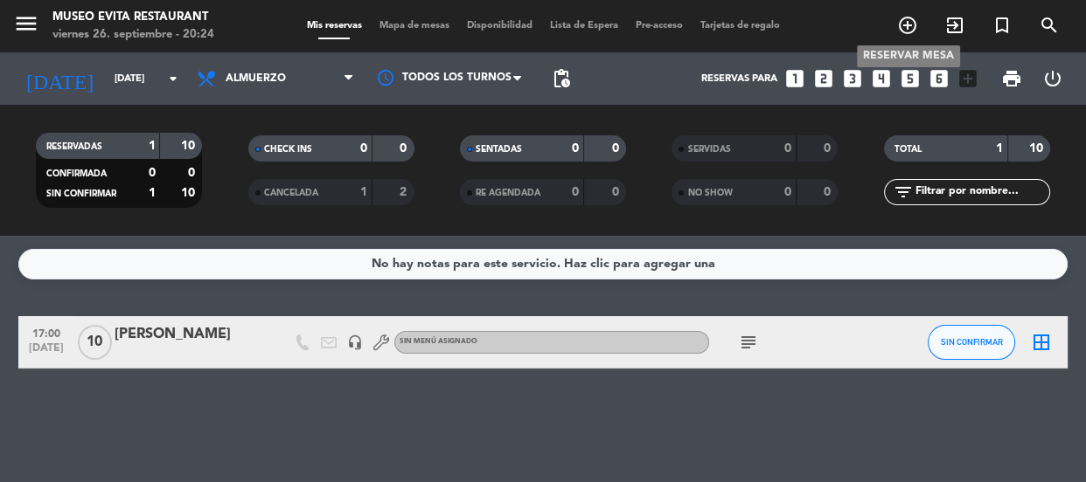
click at [909, 22] on icon "add_circle_outline" at bounding box center [907, 25] width 21 height 21
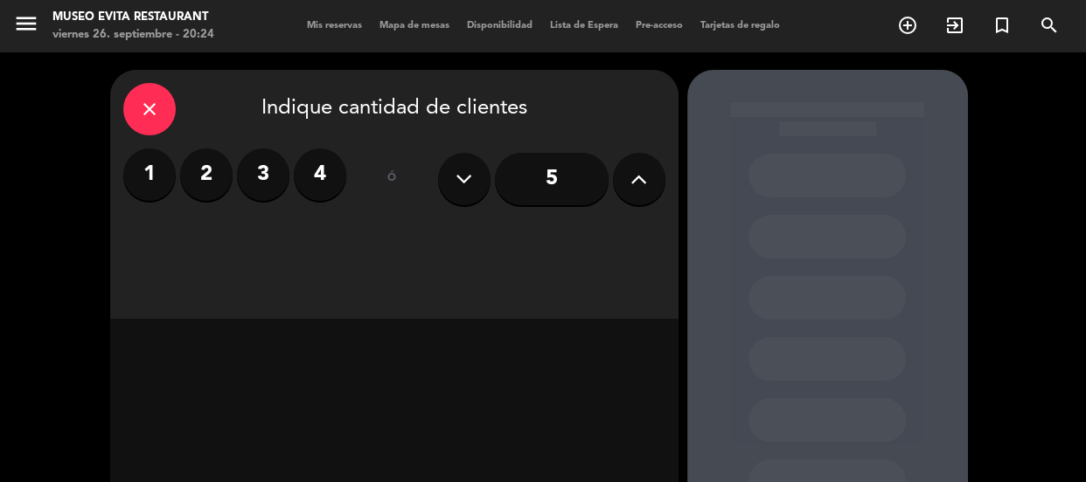
click at [261, 175] on label "3" at bounding box center [263, 175] width 52 height 52
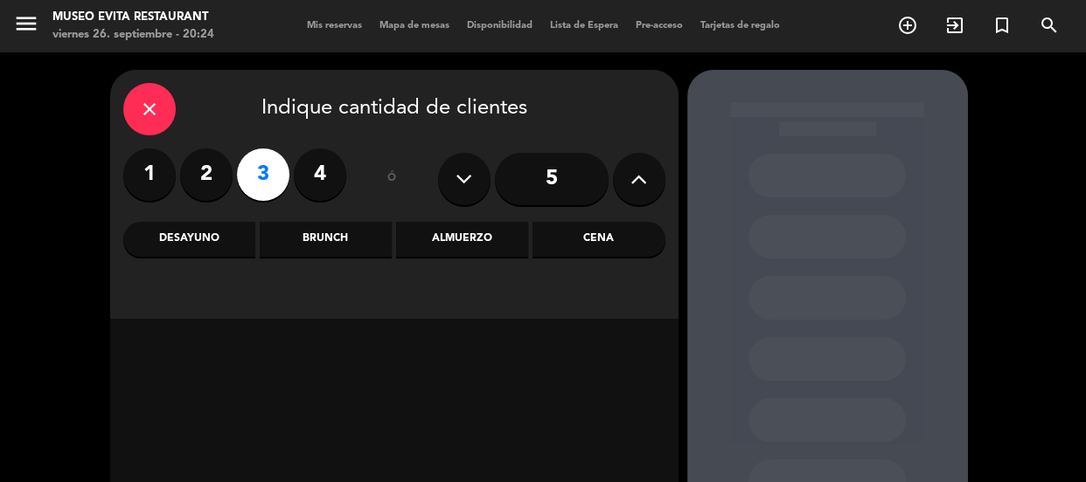
click at [515, 248] on div "Almuerzo" at bounding box center [462, 239] width 132 height 35
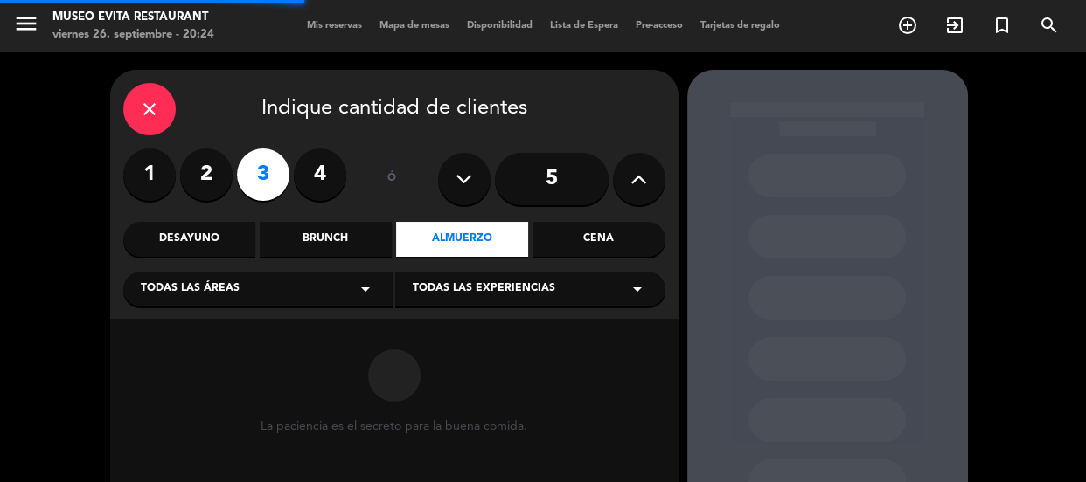
click at [277, 292] on div "Todas las áreas arrow_drop_down" at bounding box center [258, 289] width 270 height 35
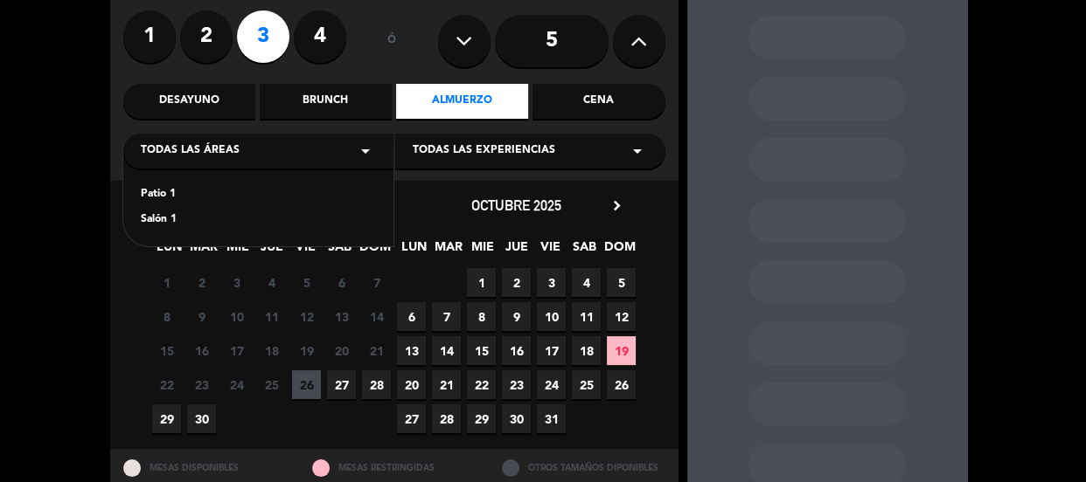
scroll to position [196, 0]
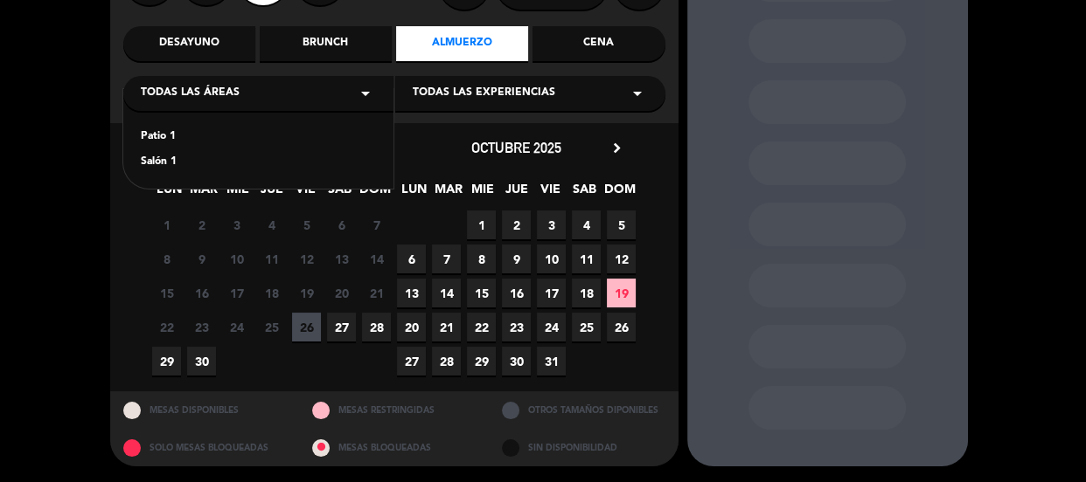
click at [135, 274] on div "chevron_left [DATE] LUN MAR MIE JUE VIE SAB DOM 1 2 3 4 5 6 7 8 9 10 11 12 13 1…" at bounding box center [394, 257] width 568 height 268
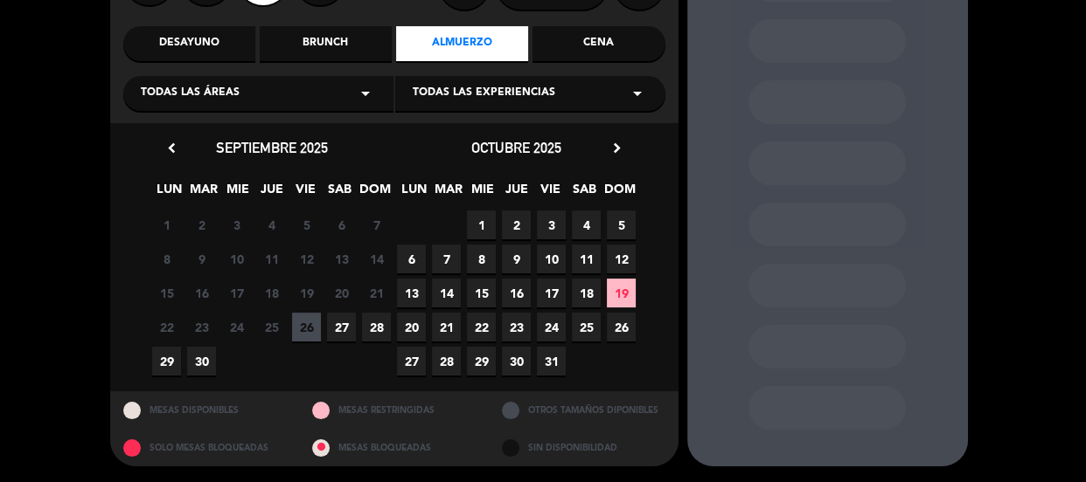
click at [375, 330] on span "28" at bounding box center [376, 327] width 29 height 29
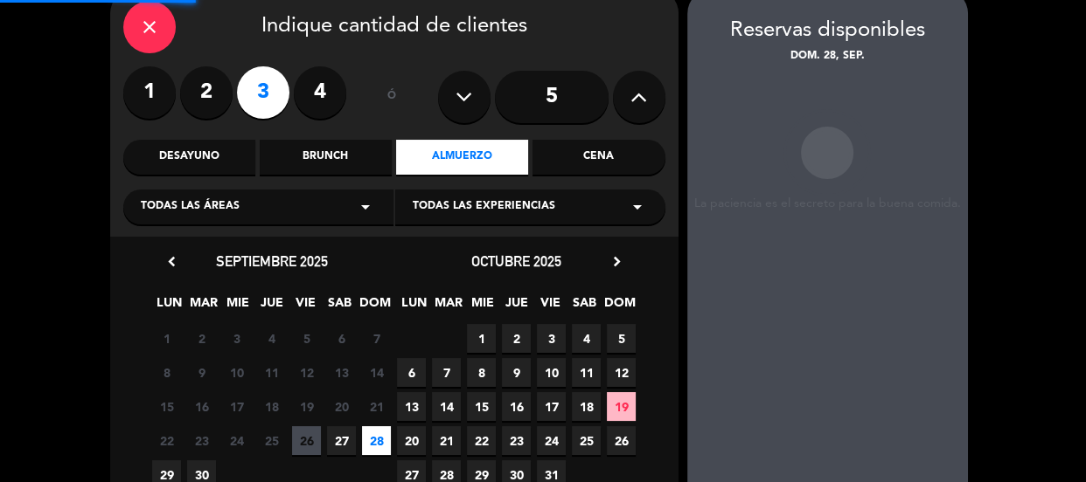
scroll to position [70, 0]
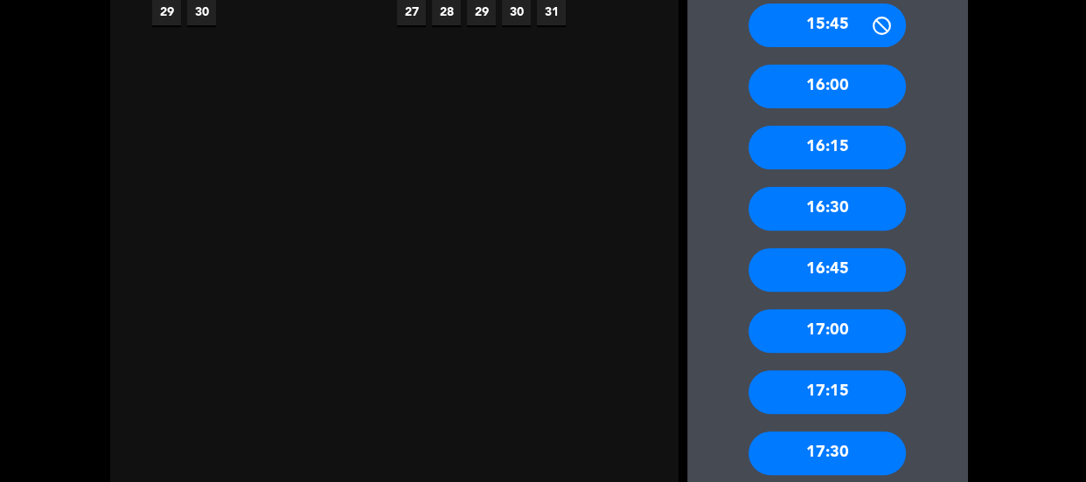
click at [847, 350] on div "17:00" at bounding box center [826, 331] width 157 height 44
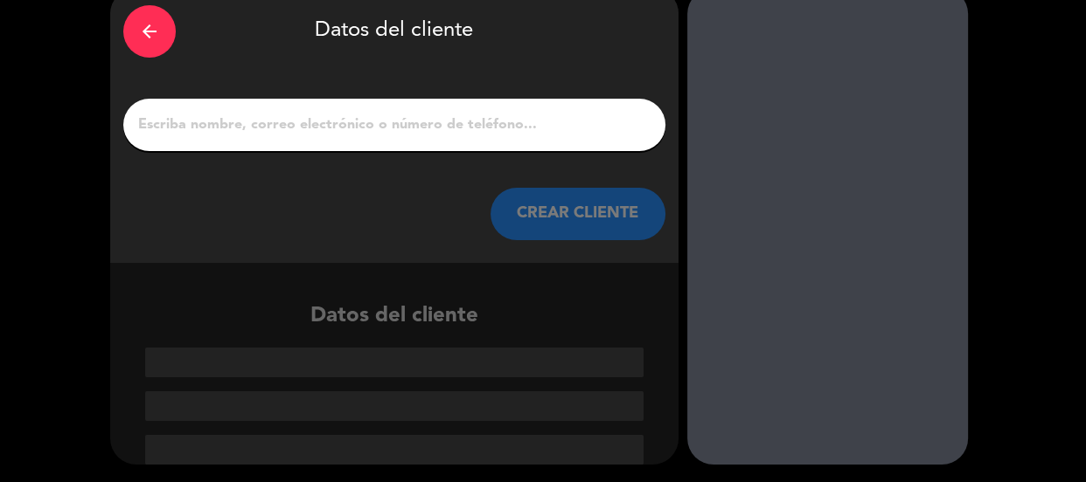
click at [365, 120] on input "1" at bounding box center [394, 125] width 516 height 24
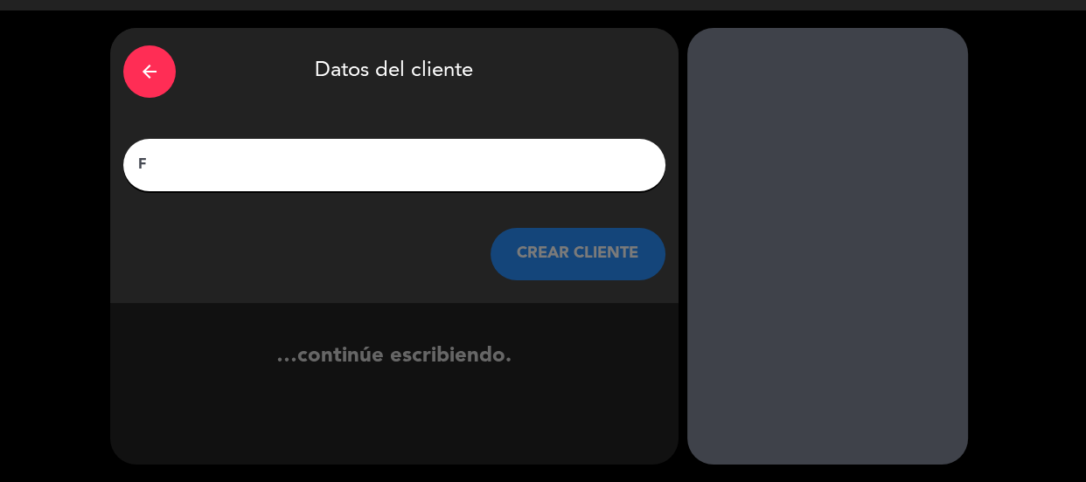
scroll to position [42, 0]
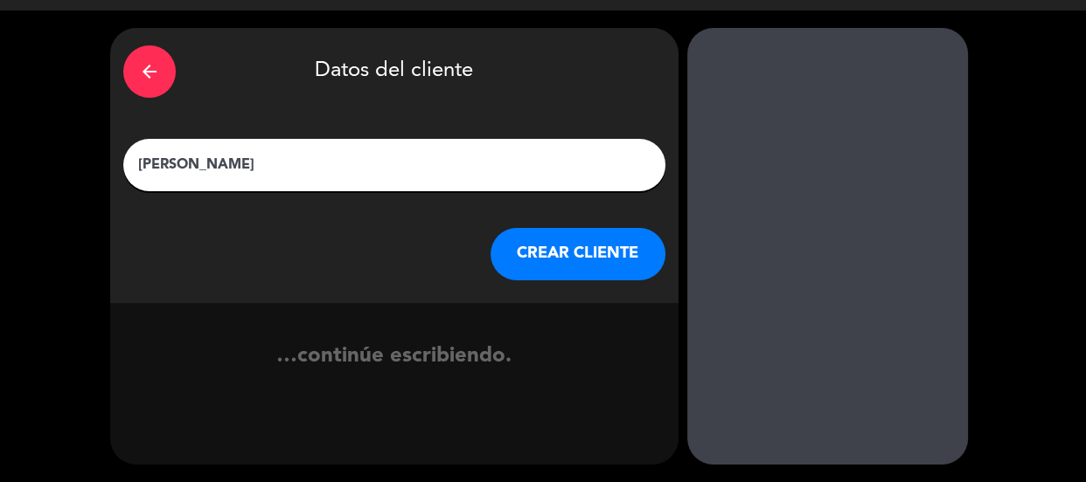
type input "[PERSON_NAME]"
click at [524, 252] on button "CREAR CLIENTE" at bounding box center [577, 254] width 175 height 52
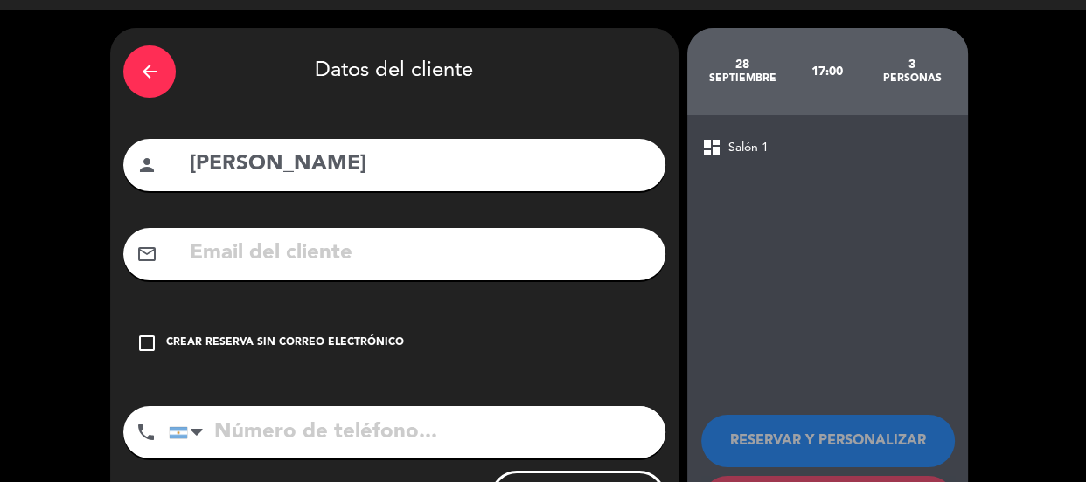
click at [367, 318] on div "check_box_outline_blank Crear reserva sin correo electrónico" at bounding box center [394, 343] width 542 height 52
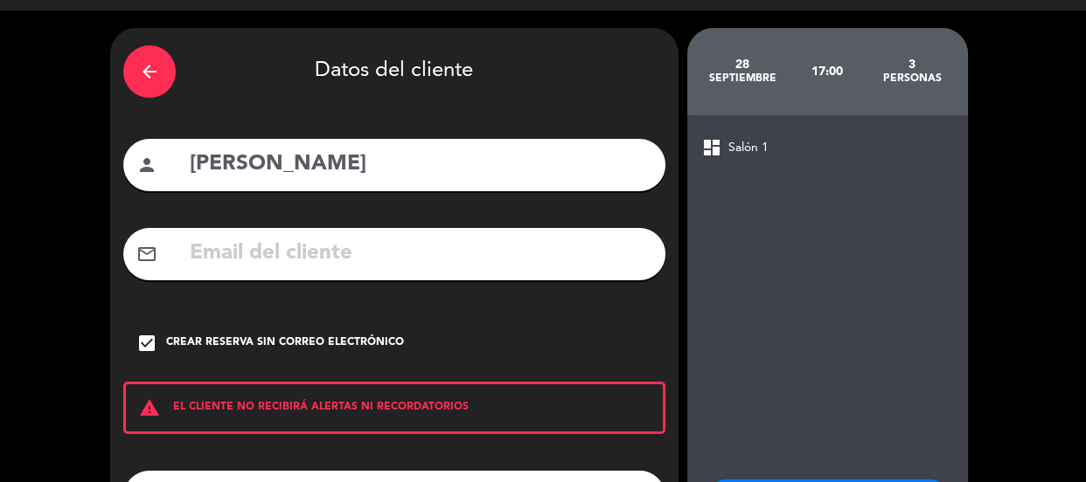
scroll to position [191, 0]
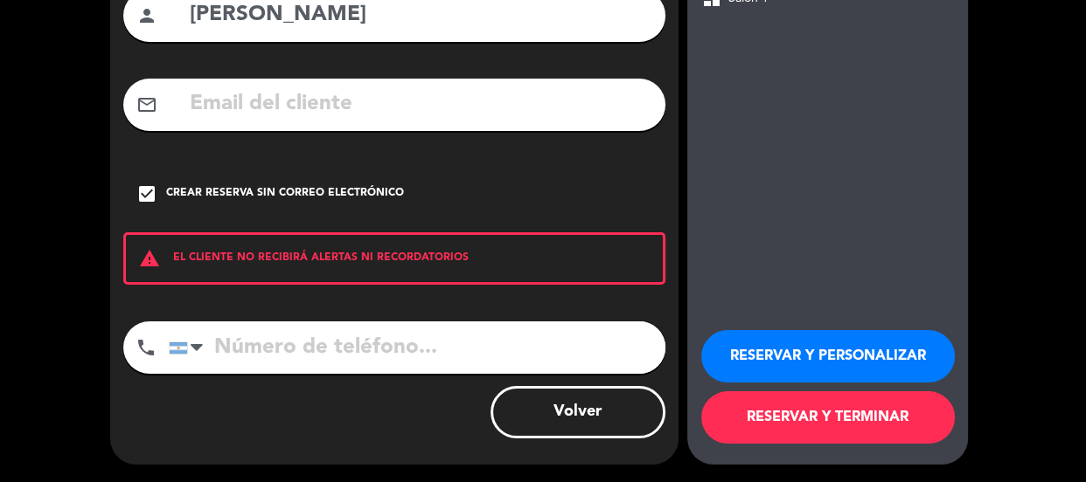
click at [397, 324] on input "tel" at bounding box center [417, 348] width 496 height 52
type input "1143211200"
click at [800, 350] on button "RESERVAR Y PERSONALIZAR" at bounding box center [827, 356] width 253 height 52
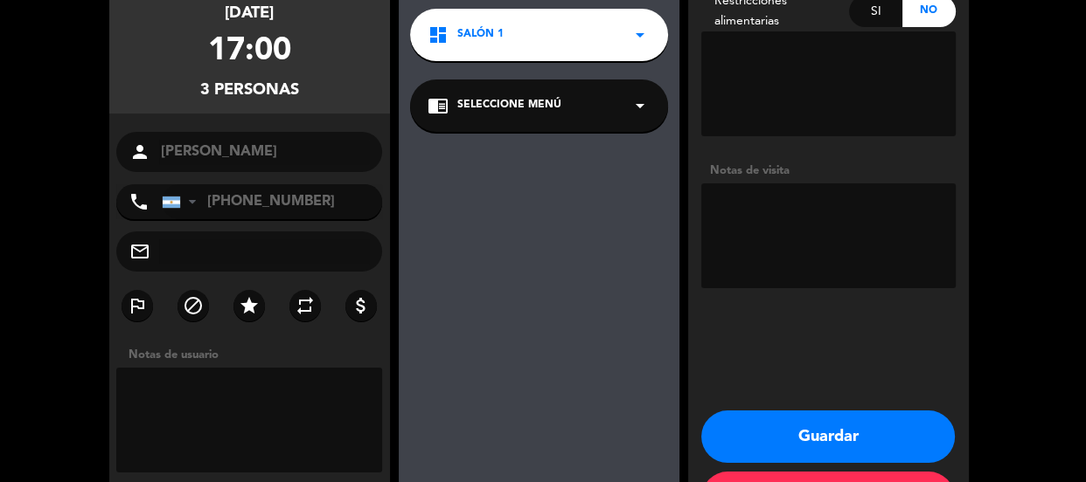
scroll to position [0, 0]
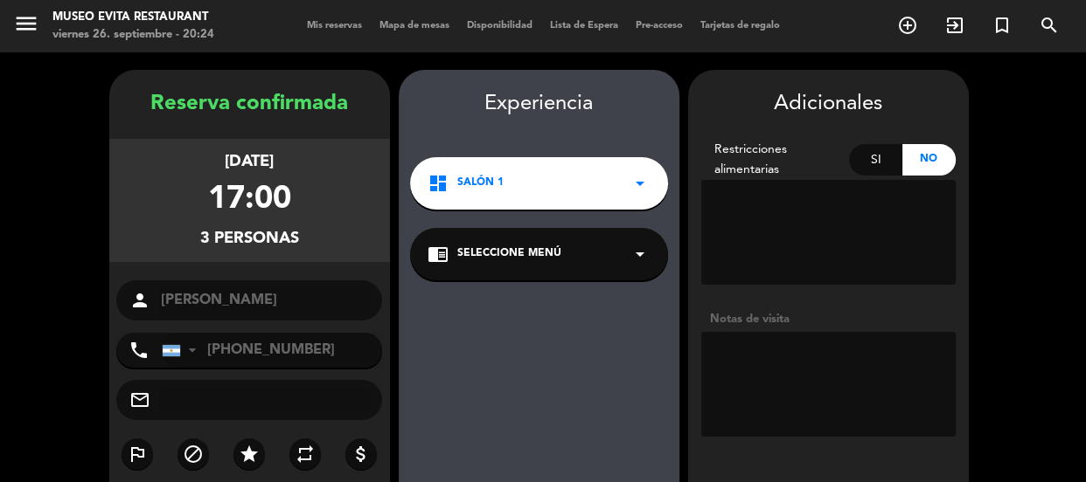
click at [495, 187] on span "Salón 1" at bounding box center [480, 183] width 46 height 17
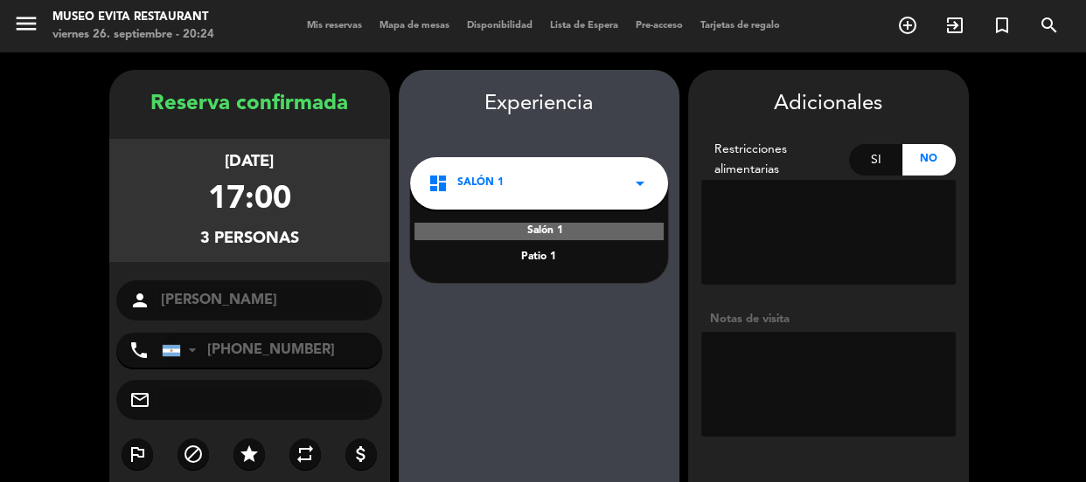
click at [553, 227] on div "Salón 1" at bounding box center [538, 231] width 249 height 17
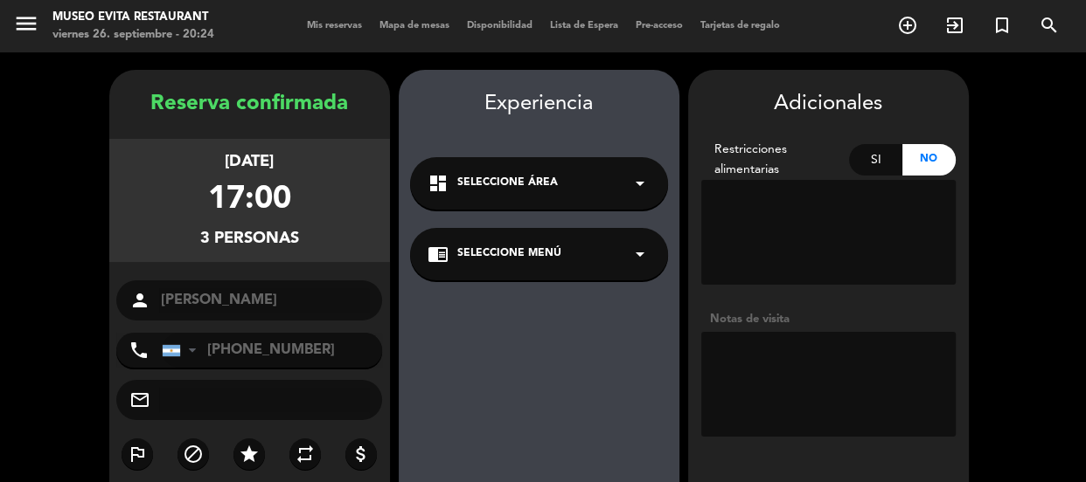
click at [538, 182] on span "Seleccione Área" at bounding box center [507, 183] width 101 height 17
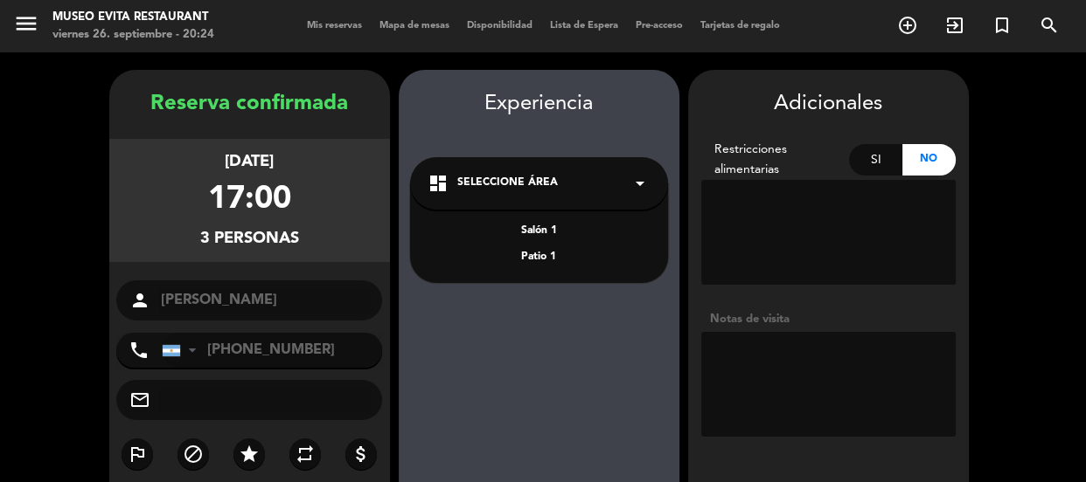
click at [541, 226] on div "Salón 1" at bounding box center [538, 231] width 223 height 17
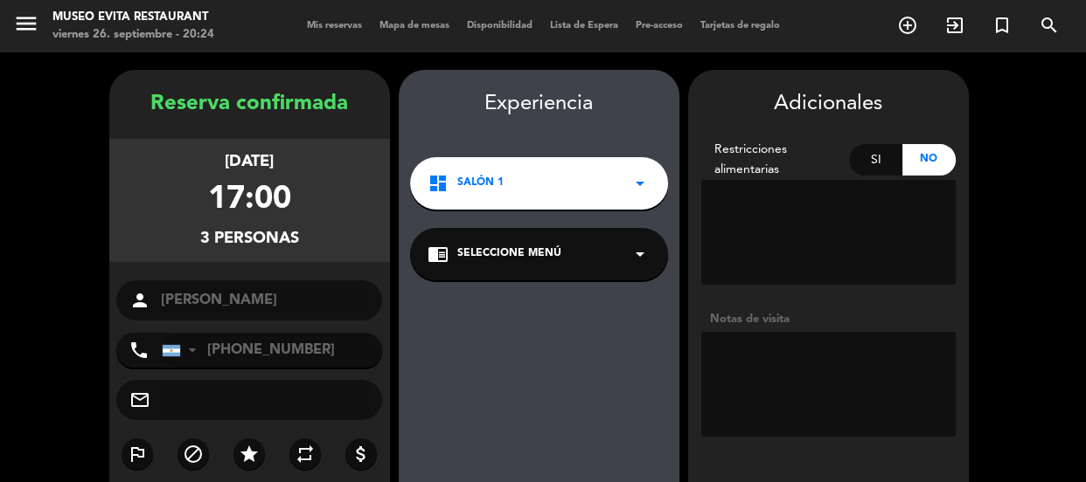
click at [758, 365] on textarea at bounding box center [828, 384] width 254 height 105
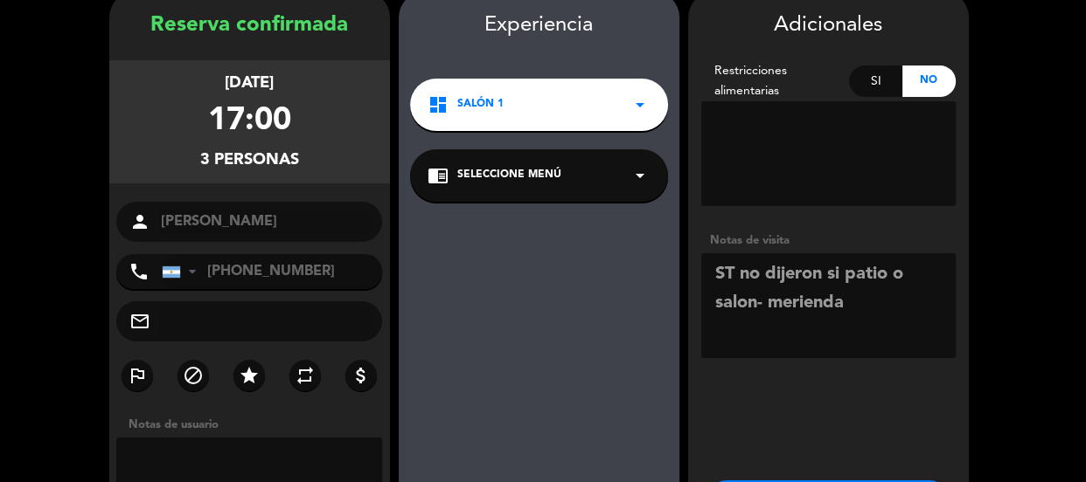
scroll to position [158, 0]
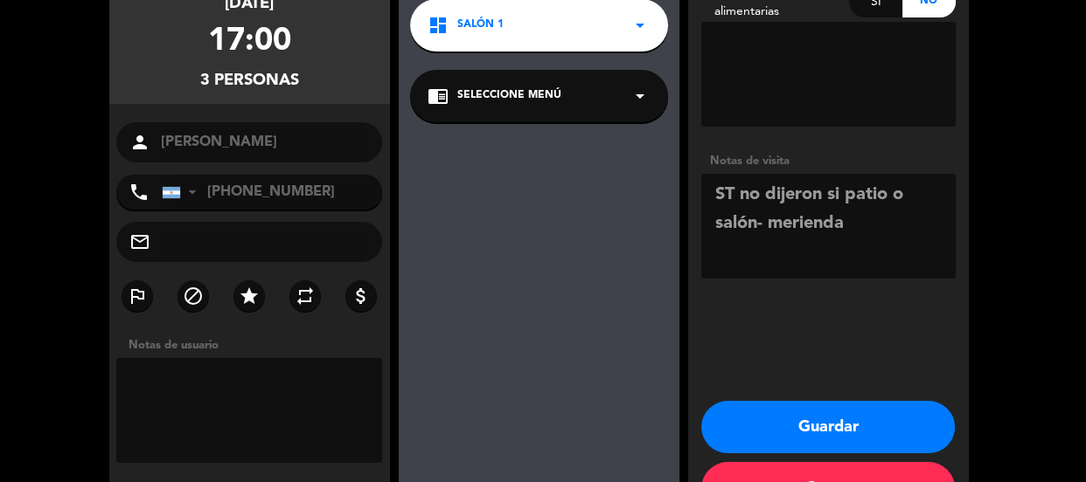
click at [891, 229] on textarea at bounding box center [828, 226] width 254 height 105
drag, startPoint x: 745, startPoint y: 191, endPoint x: 774, endPoint y: 193, distance: 28.9
click at [774, 193] on textarea at bounding box center [828, 226] width 254 height 105
click at [772, 194] on textarea at bounding box center [828, 226] width 254 height 105
drag, startPoint x: 758, startPoint y: 220, endPoint x: 768, endPoint y: 201, distance: 21.9
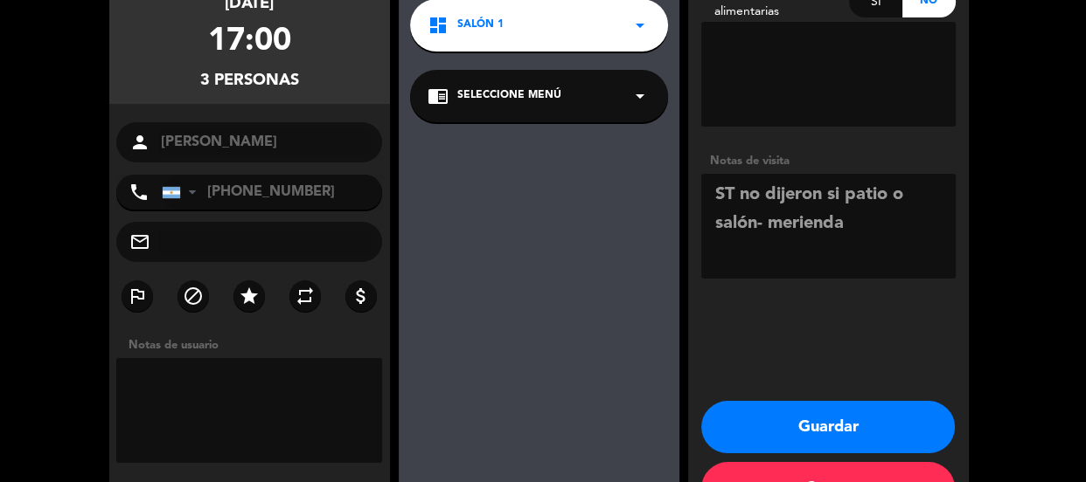
click at [768, 201] on textarea at bounding box center [828, 226] width 254 height 105
click at [777, 215] on textarea at bounding box center [828, 226] width 254 height 105
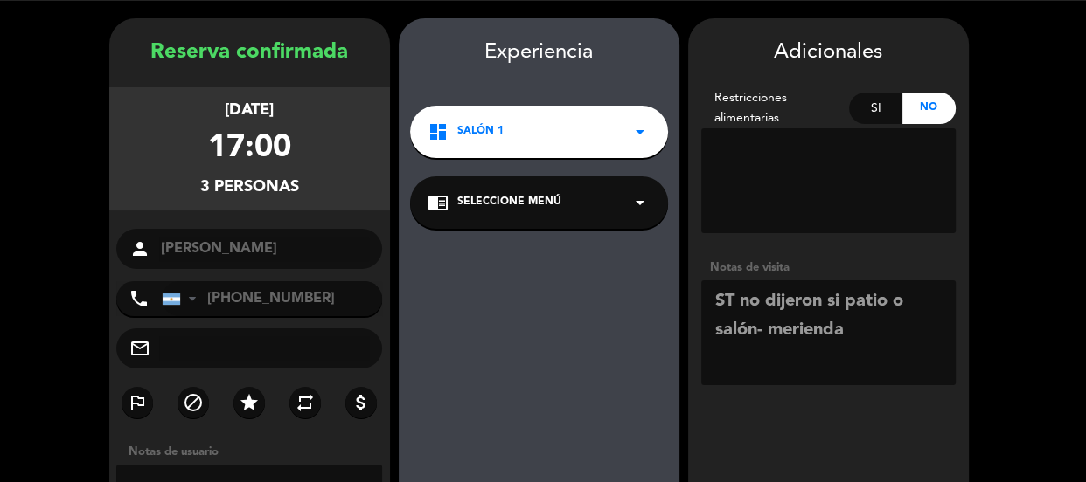
scroll to position [79, 0]
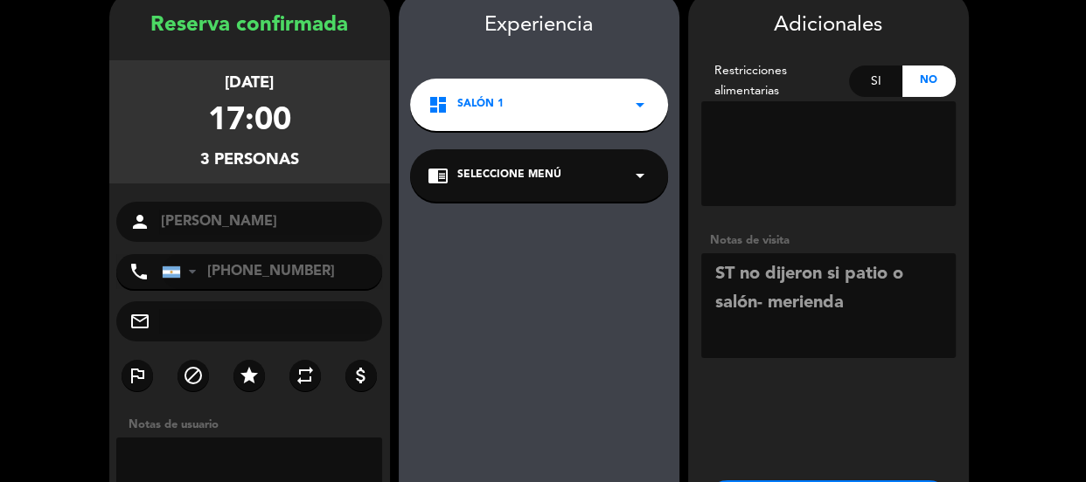
click at [841, 307] on textarea at bounding box center [828, 305] width 254 height 105
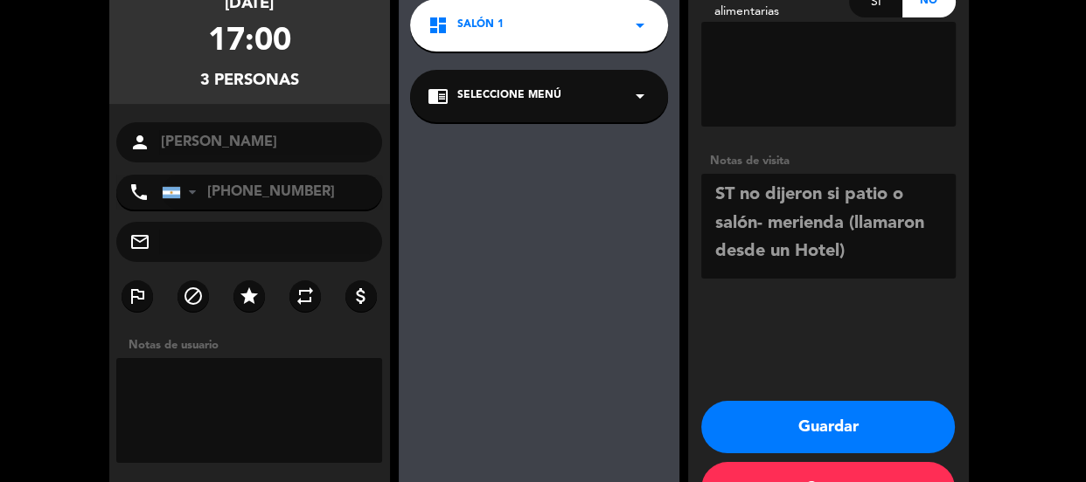
type textarea "ST no dijeron si patio o salón- merienda (llamaron desde un Hotel)"
click at [830, 424] on button "Guardar" at bounding box center [827, 427] width 253 height 52
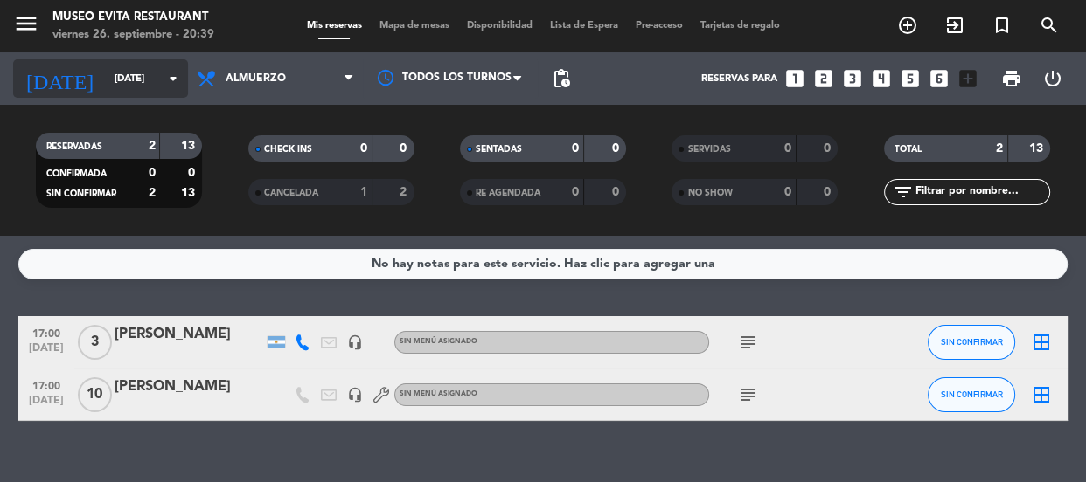
click at [142, 59] on div "[DATE] [DATE] arrow_drop_down" at bounding box center [100, 78] width 175 height 38
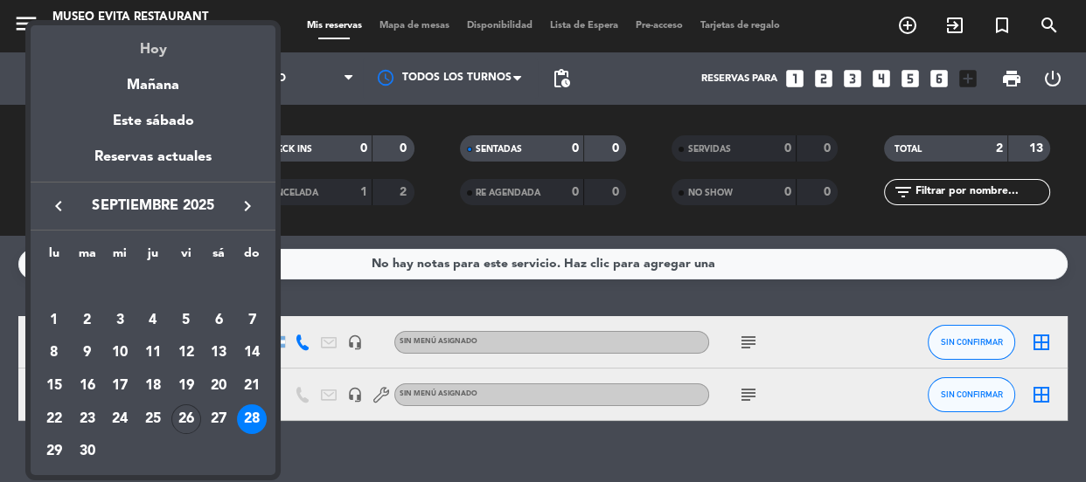
click at [158, 54] on div "Hoy" at bounding box center [153, 43] width 245 height 36
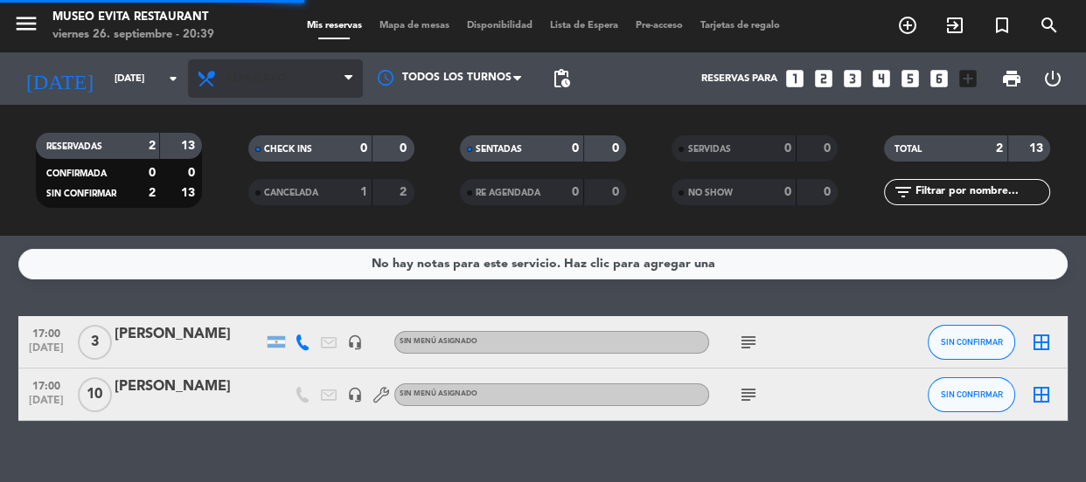
click at [314, 74] on span "Almuerzo" at bounding box center [275, 78] width 175 height 38
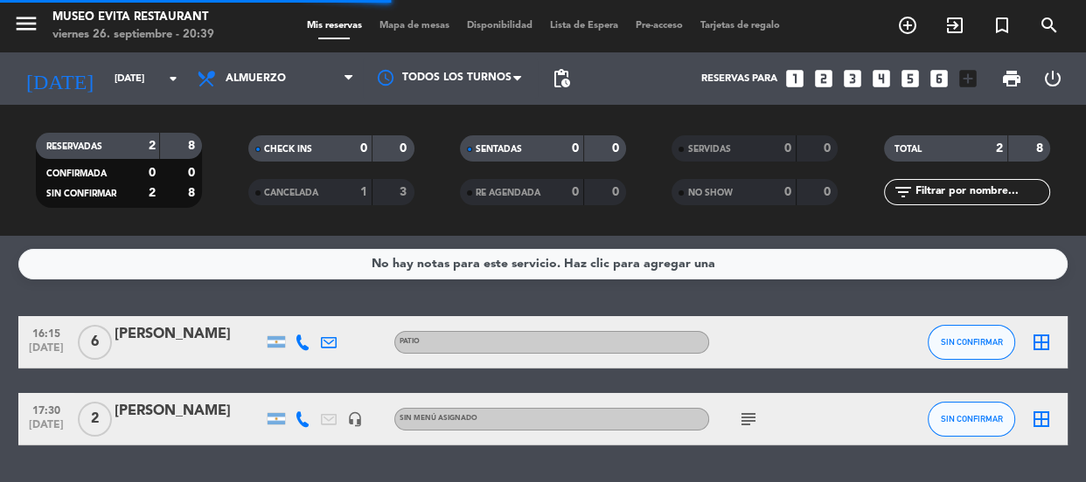
click at [247, 274] on div "No hay notas para este servicio. Haz clic para agregar una" at bounding box center [542, 264] width 1049 height 31
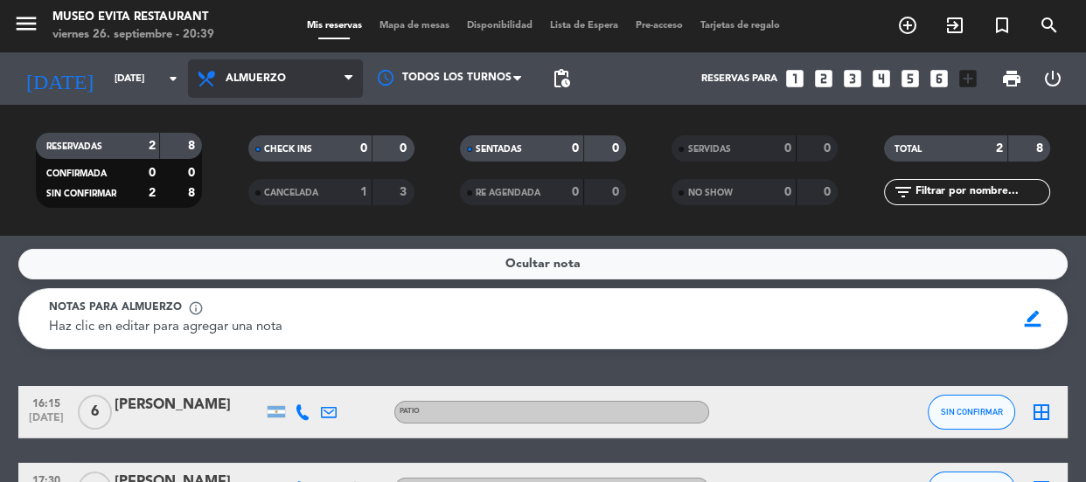
click at [281, 62] on span "Almuerzo" at bounding box center [275, 78] width 175 height 38
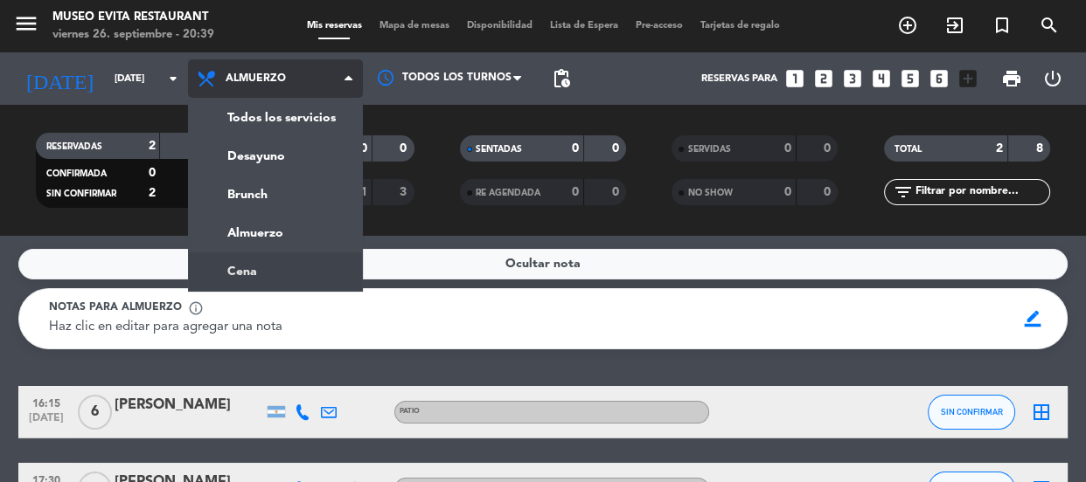
click at [247, 264] on ng-component "menu [GEOGRAPHIC_DATA] [DATE] 26. septiembre - 20:39 Mis reservas Mapa de mesas…" at bounding box center [543, 241] width 1086 height 482
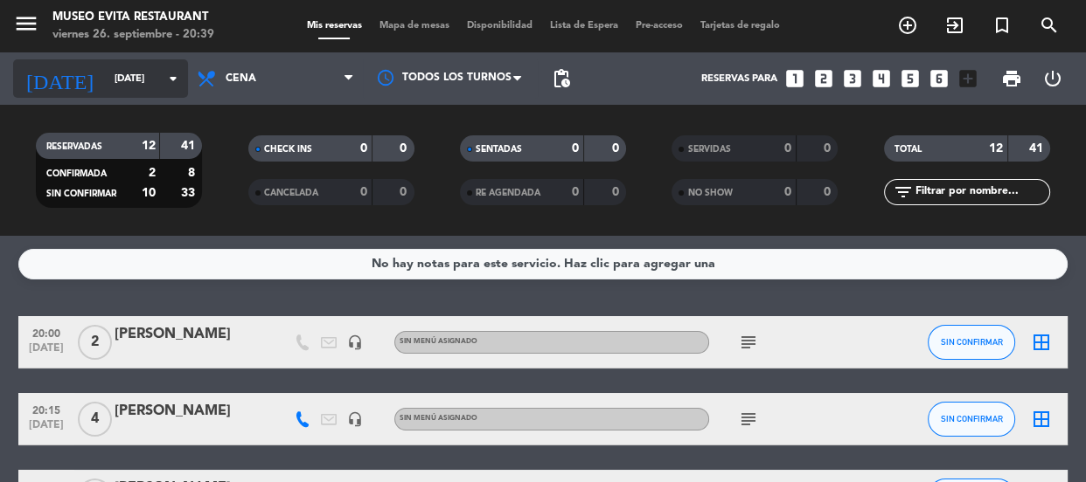
click at [106, 65] on input "[DATE]" at bounding box center [173, 79] width 135 height 29
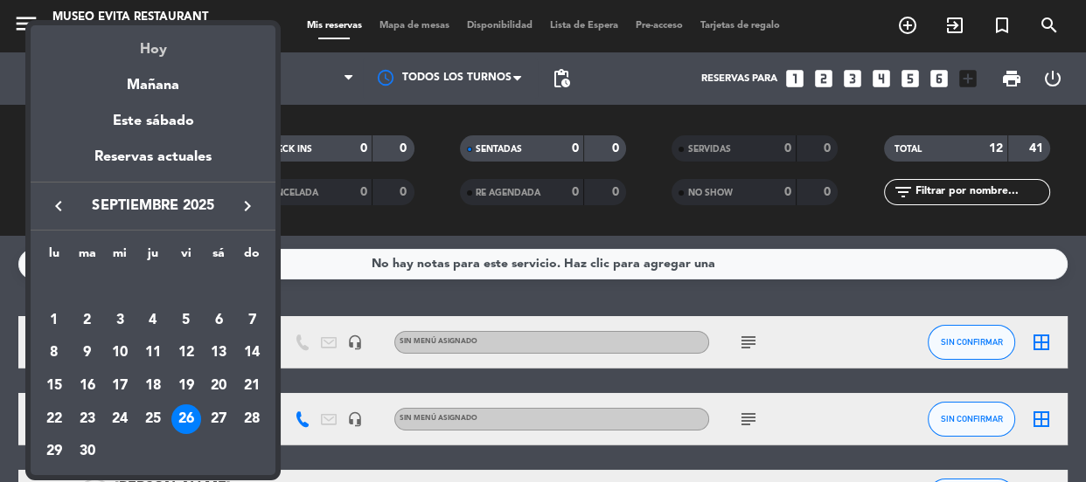
click at [149, 49] on div "Hoy" at bounding box center [153, 43] width 245 height 36
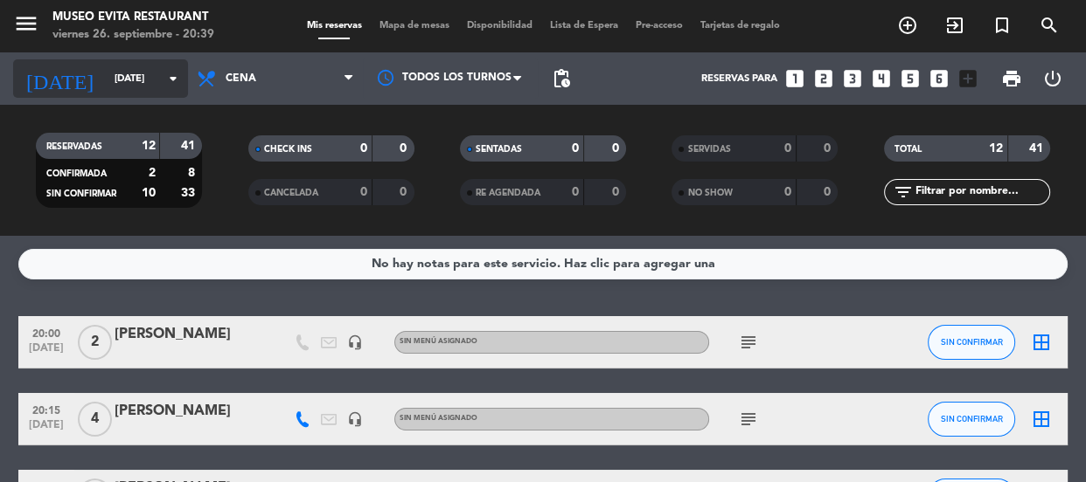
click at [122, 66] on input "[DATE]" at bounding box center [173, 79] width 135 height 29
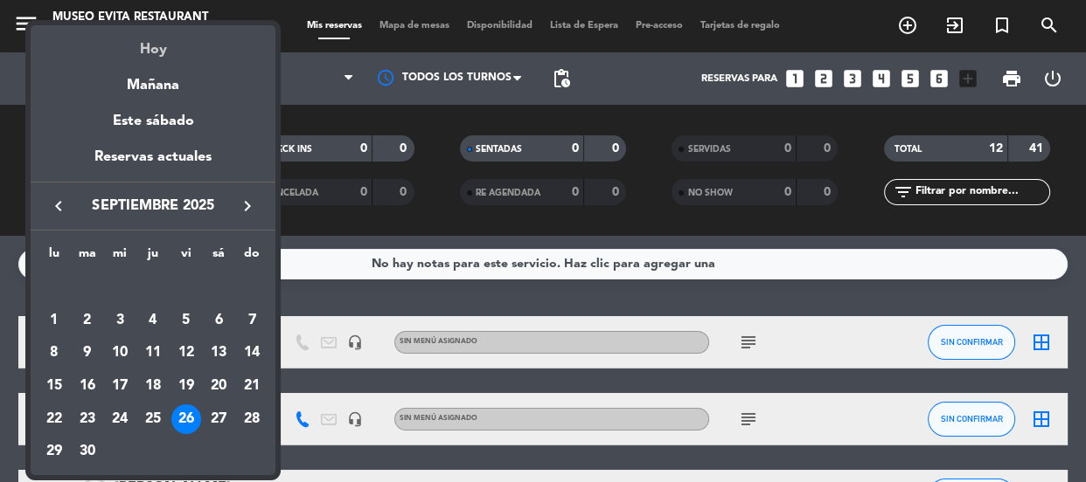
click at [164, 46] on div "Hoy" at bounding box center [153, 43] width 245 height 36
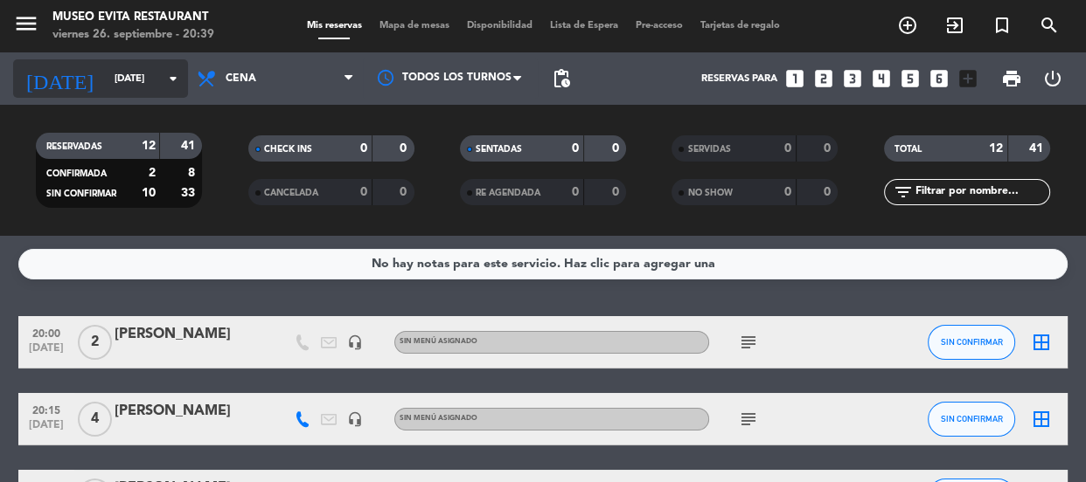
click at [110, 80] on input "[DATE]" at bounding box center [173, 79] width 135 height 29
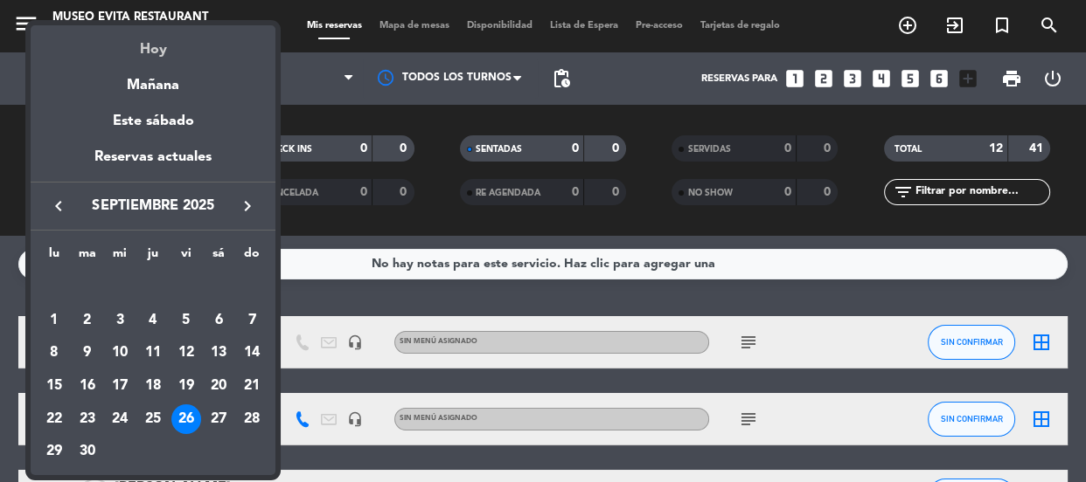
click at [154, 53] on div "Hoy" at bounding box center [153, 43] width 245 height 36
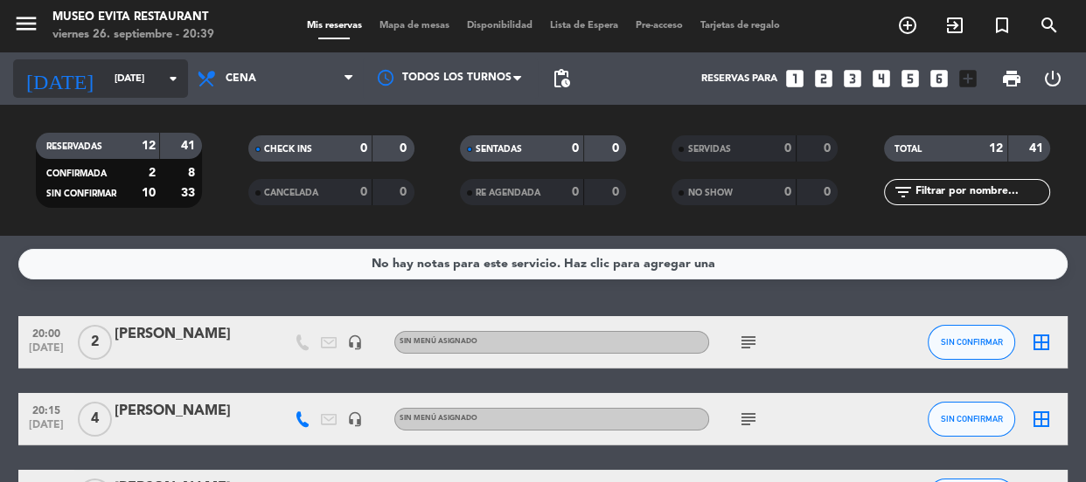
click at [106, 73] on input "[DATE]" at bounding box center [173, 79] width 135 height 29
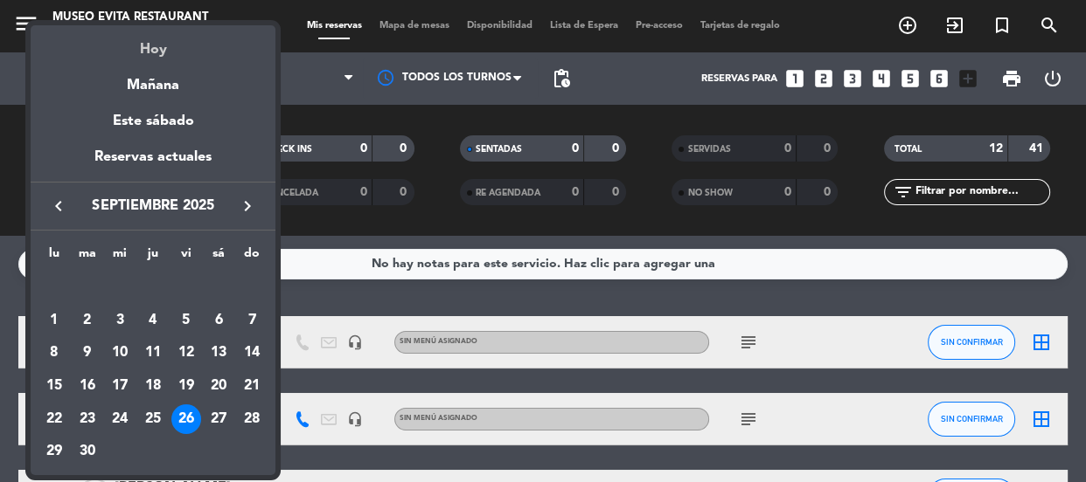
click at [151, 43] on div "Hoy" at bounding box center [153, 43] width 245 height 36
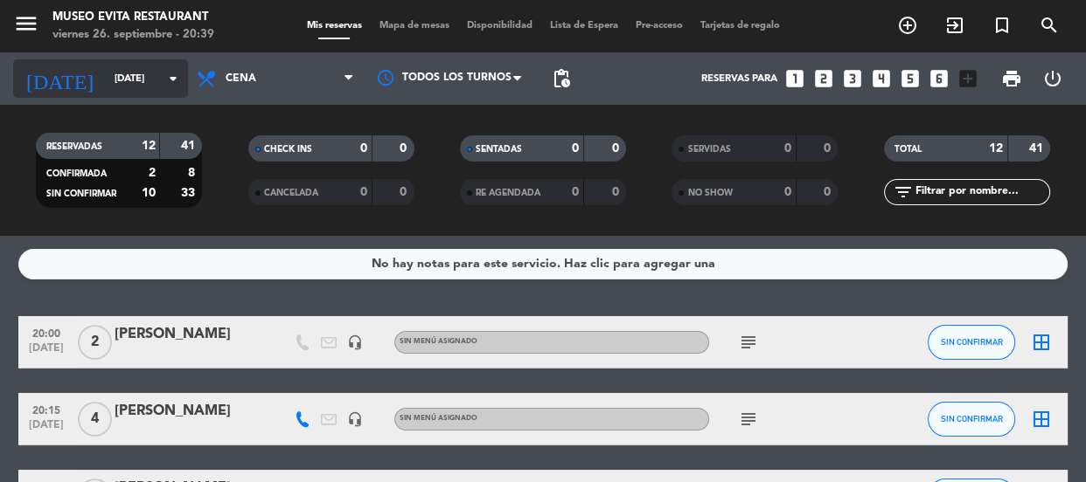
click at [106, 77] on input "[DATE]" at bounding box center [173, 79] width 135 height 29
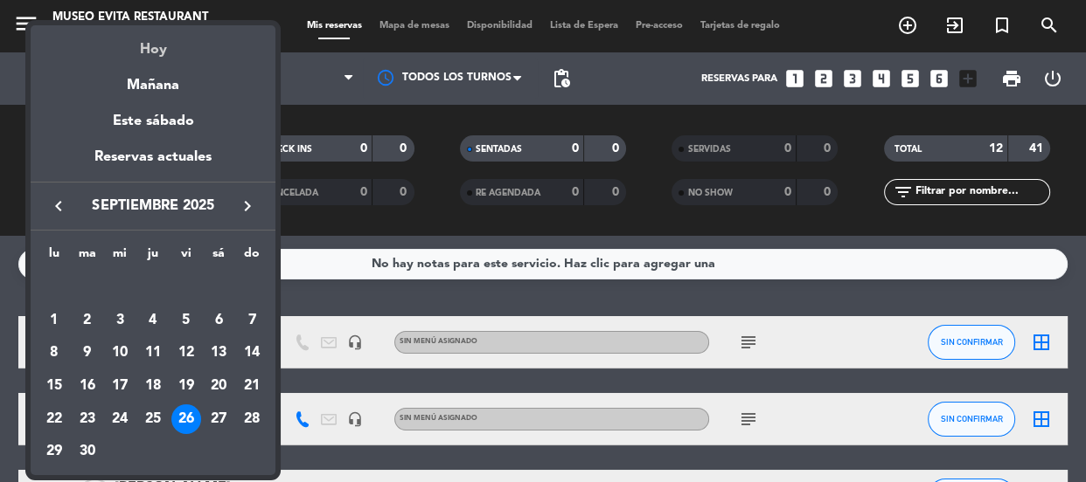
click at [148, 45] on div "Hoy" at bounding box center [153, 43] width 245 height 36
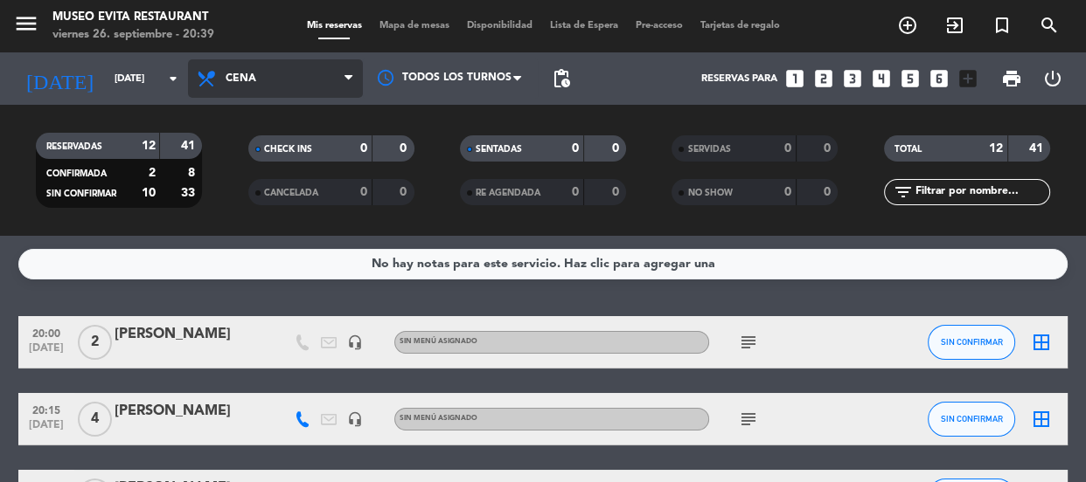
click at [226, 74] on span "Cena" at bounding box center [241, 79] width 31 height 12
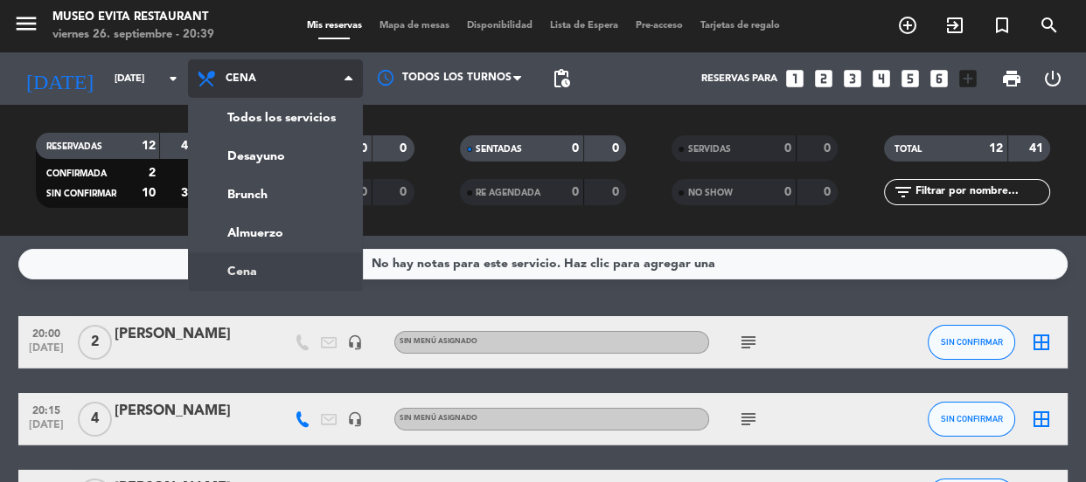
click at [262, 268] on ng-component "menu [GEOGRAPHIC_DATA] [DATE] 26. septiembre - 20:39 Mis reservas Mapa de mesas…" at bounding box center [543, 241] width 1086 height 482
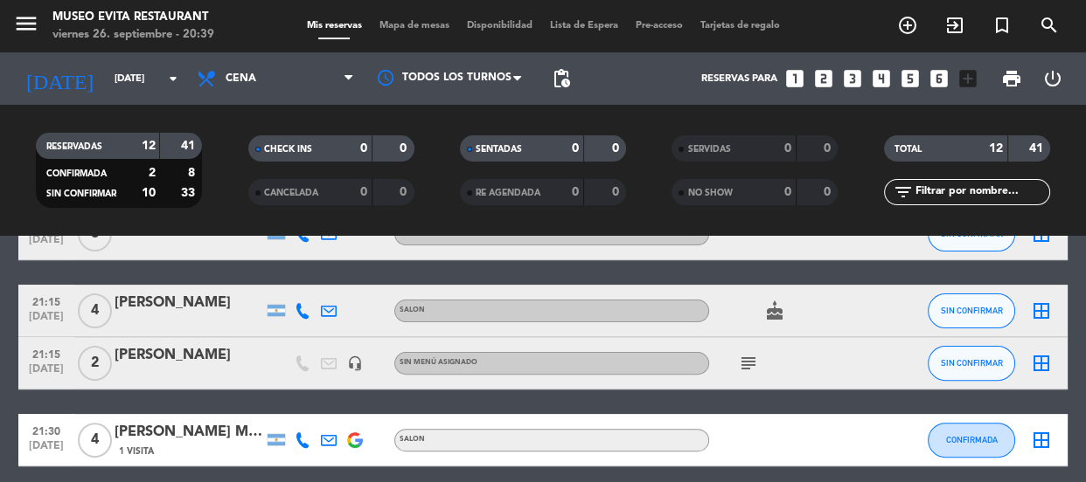
scroll to position [635, 0]
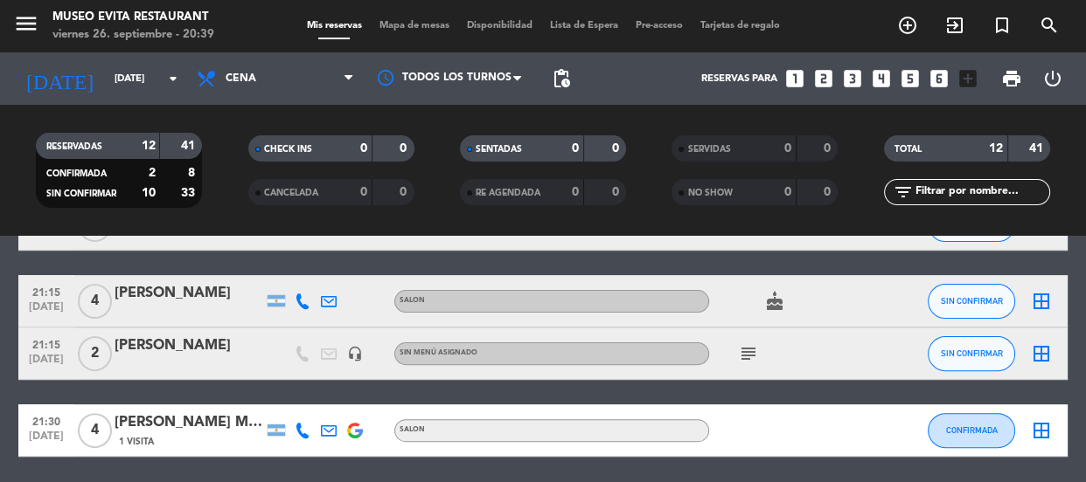
click at [135, 348] on div "[PERSON_NAME]" at bounding box center [188, 346] width 149 height 23
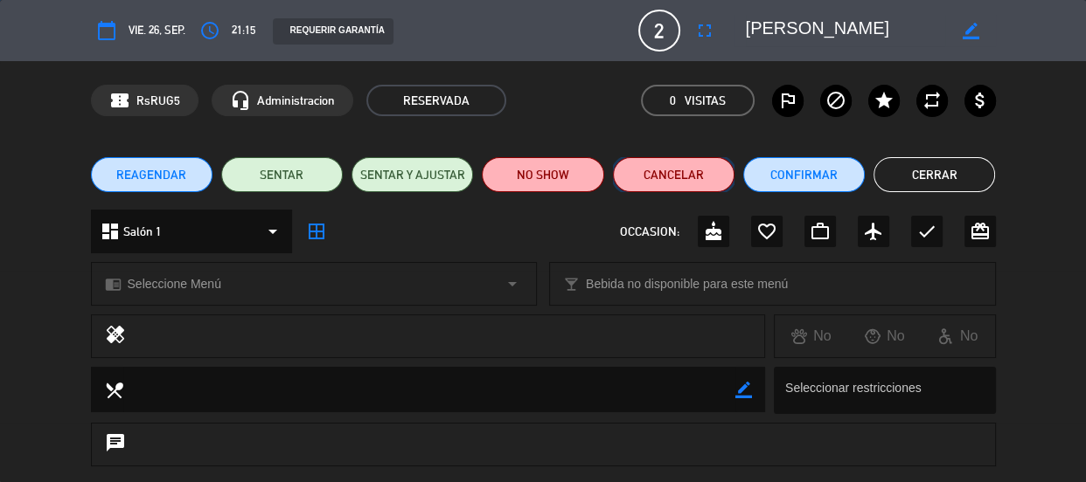
click at [682, 181] on button "Cancelar" at bounding box center [673, 174] width 121 height 35
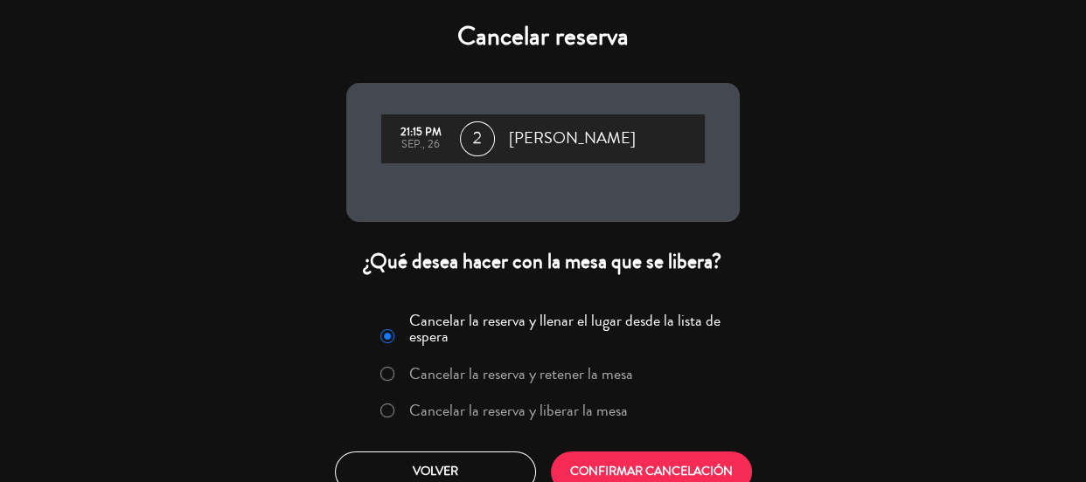
click at [533, 415] on label "Cancelar la reserva y liberar la mesa" at bounding box center [518, 411] width 219 height 16
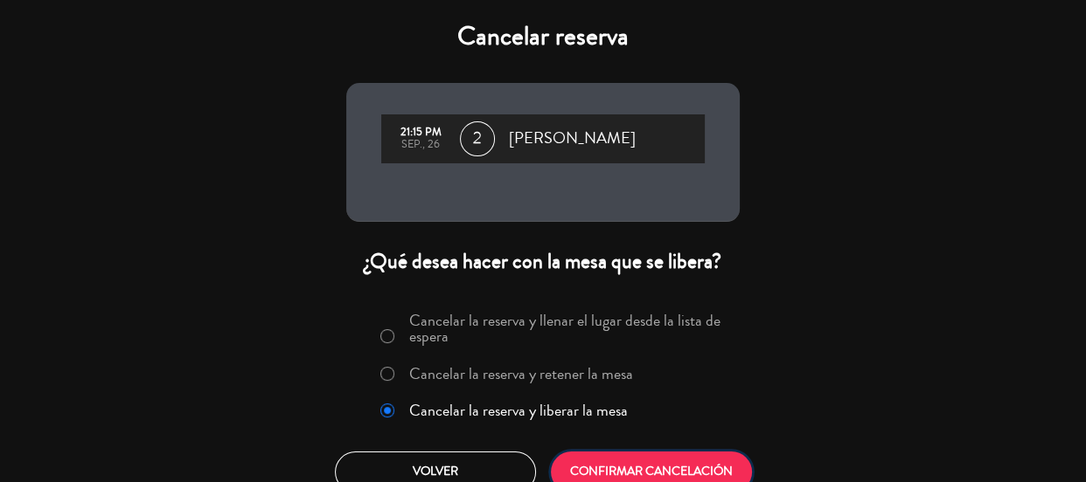
click at [607, 462] on button "CONFIRMAR CANCELACIÓN" at bounding box center [651, 472] width 201 height 41
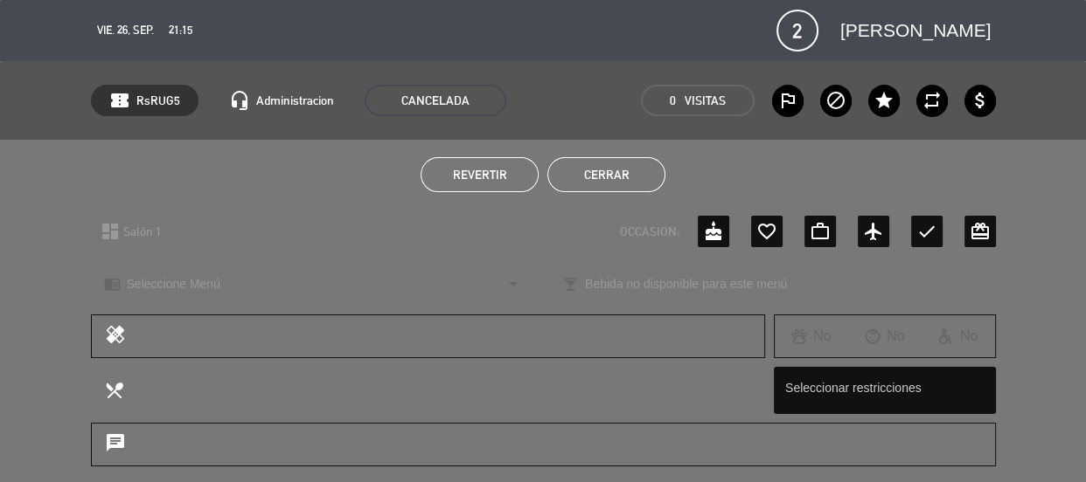
click at [630, 186] on button "Cerrar" at bounding box center [606, 174] width 118 height 35
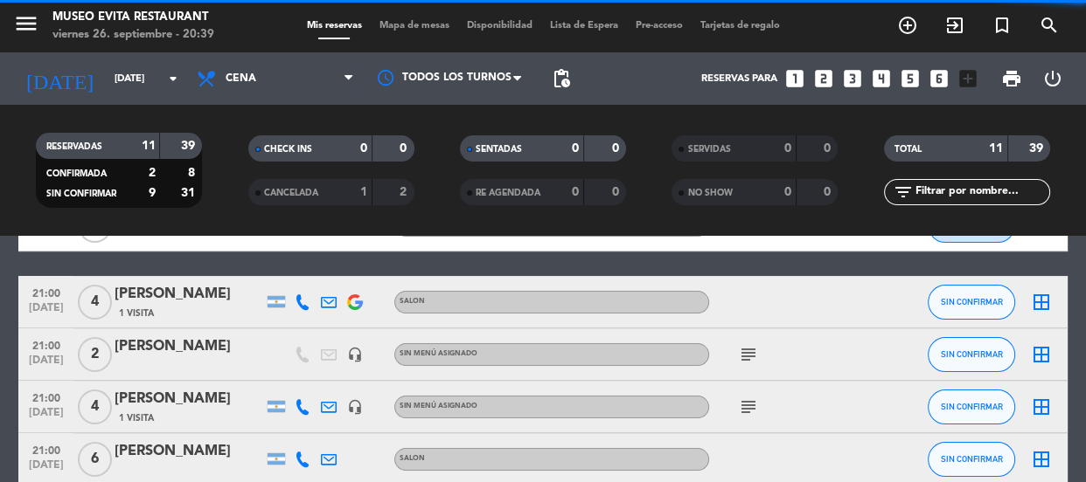
scroll to position [397, 0]
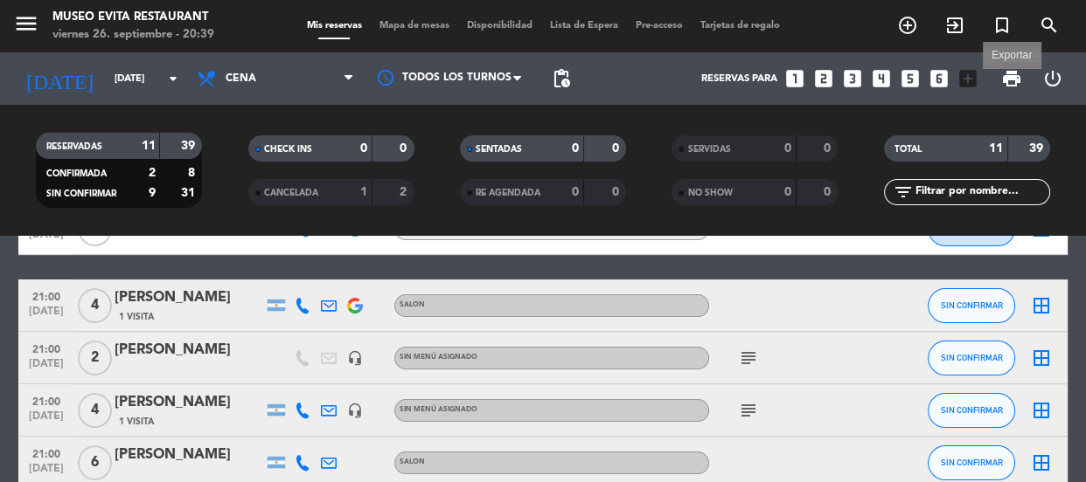
click at [1003, 77] on span "print" at bounding box center [1011, 78] width 21 height 21
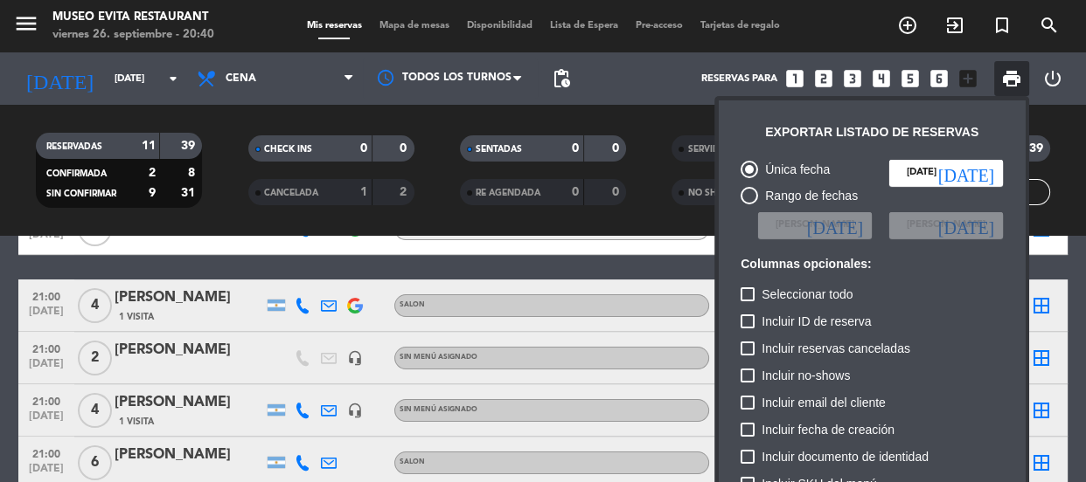
scroll to position [106, 0]
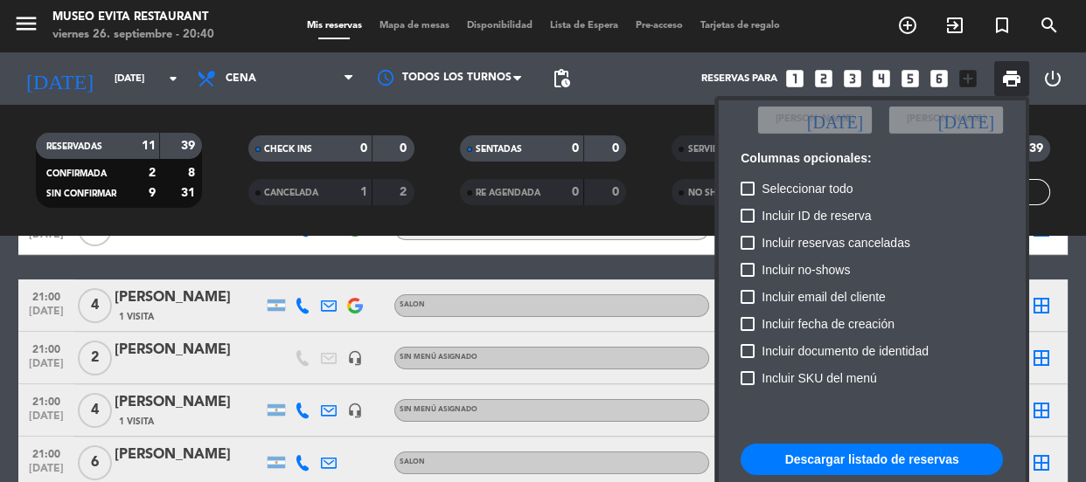
click at [822, 454] on button "Descargar listado de reservas" at bounding box center [871, 459] width 262 height 31
click at [103, 61] on div at bounding box center [543, 241] width 1086 height 482
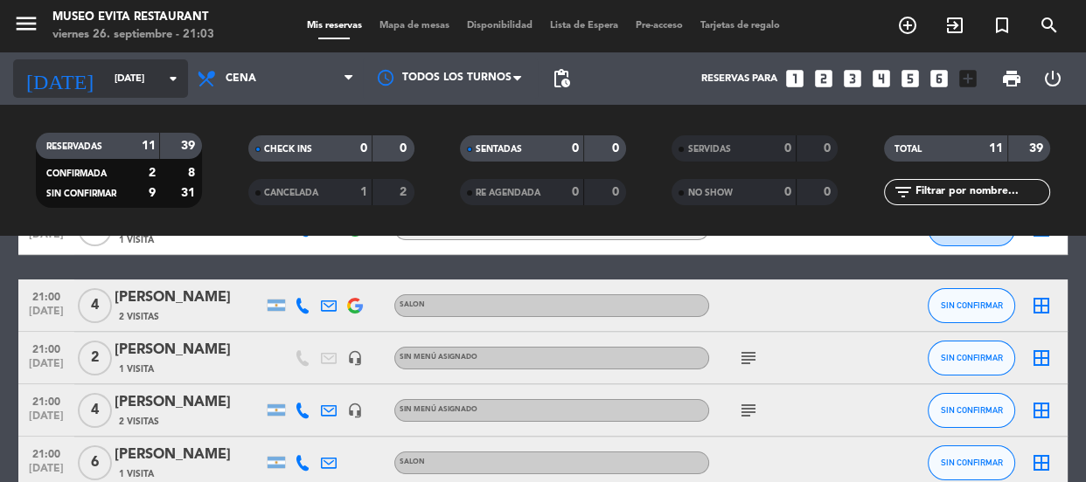
click at [109, 71] on input "[DATE]" at bounding box center [173, 79] width 135 height 29
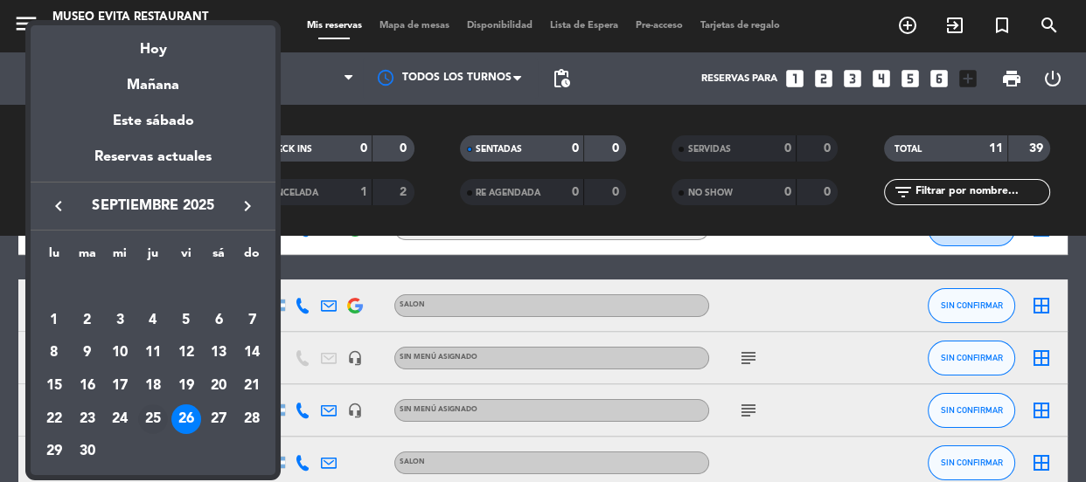
click at [154, 416] on div "25" at bounding box center [153, 420] width 30 height 30
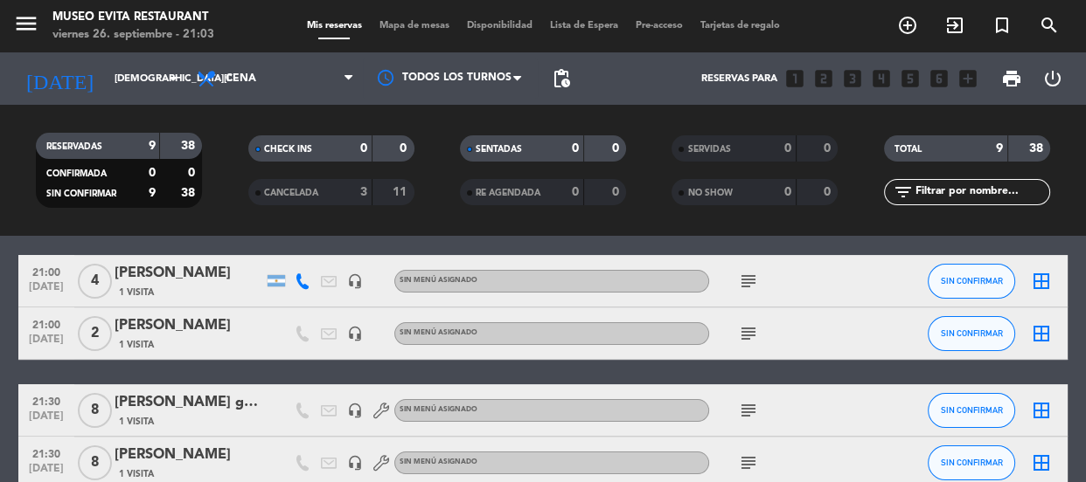
click at [146, 325] on div "[PERSON_NAME]" at bounding box center [188, 326] width 149 height 23
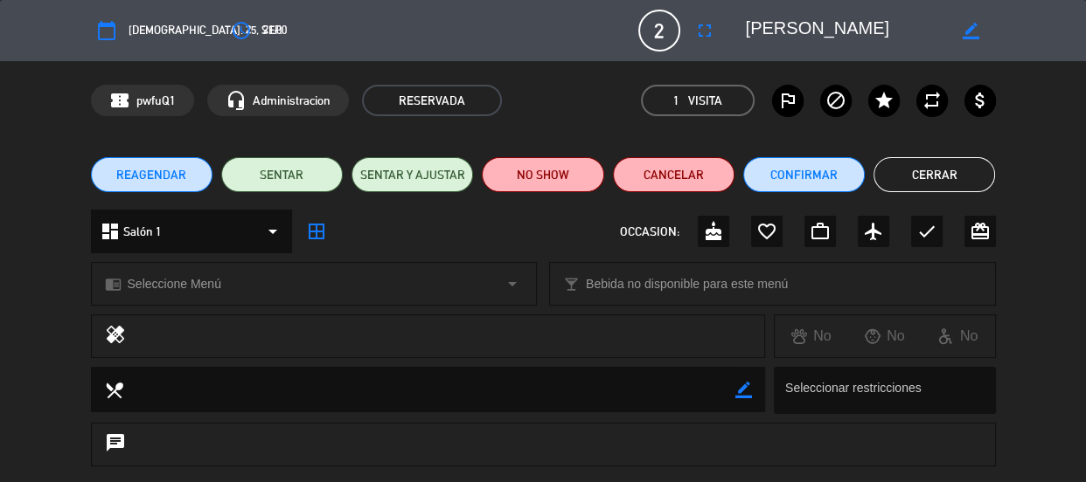
click at [913, 171] on button "Cerrar" at bounding box center [933, 174] width 121 height 35
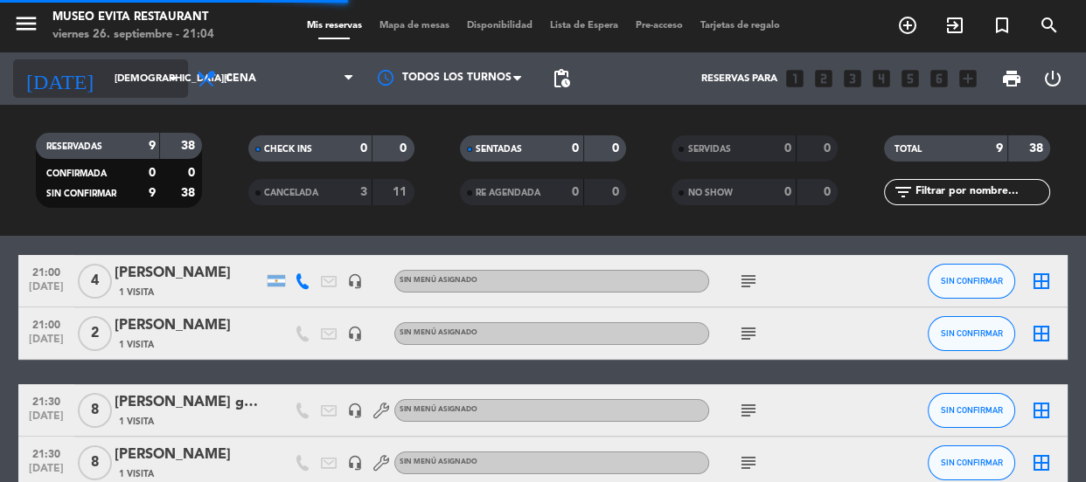
click at [106, 70] on input "[DEMOGRAPHIC_DATA][DATE]" at bounding box center [173, 79] width 135 height 29
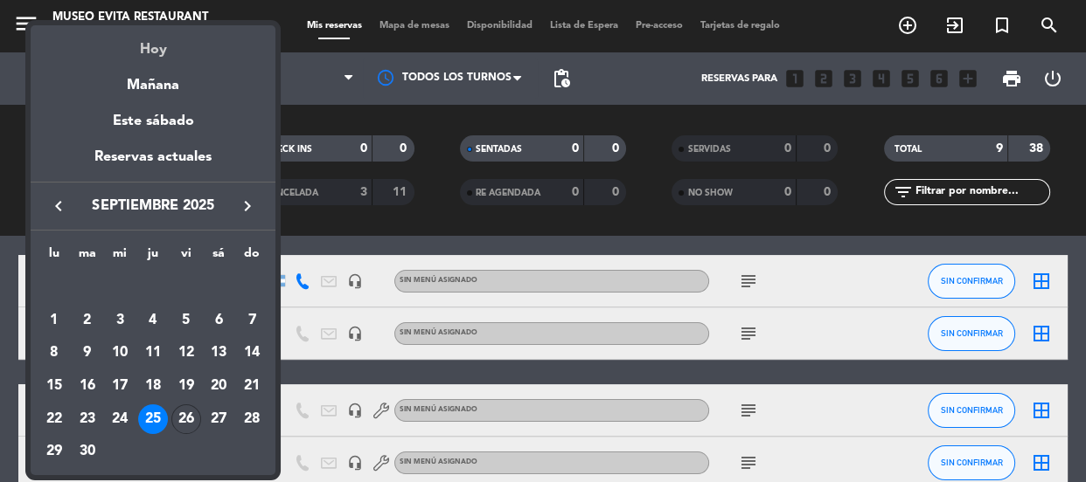
click at [142, 44] on div "Hoy" at bounding box center [153, 43] width 245 height 36
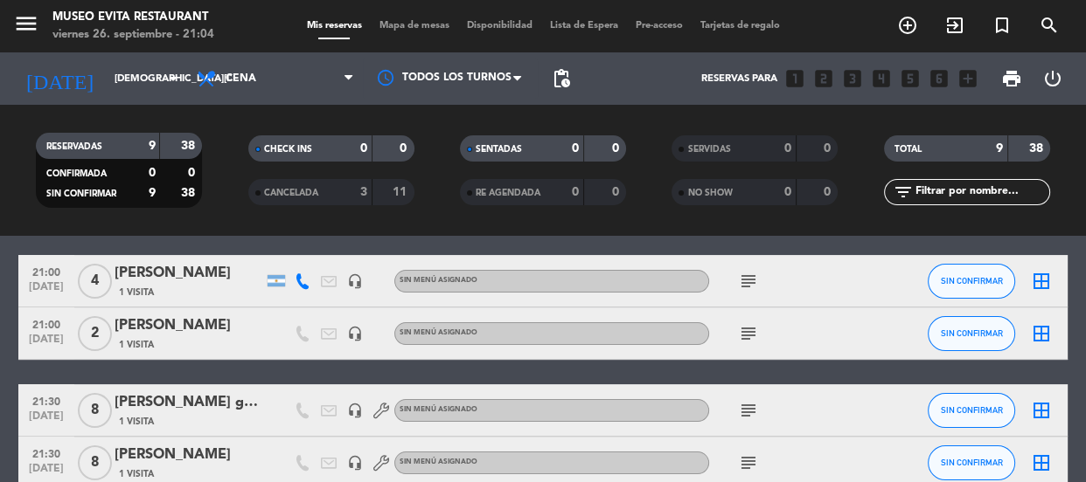
type input "[DATE]"
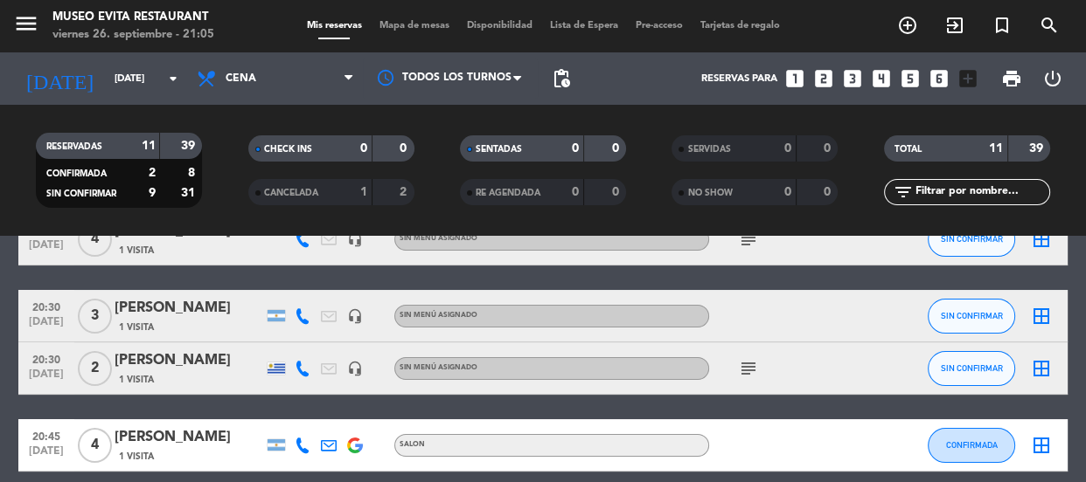
scroll to position [0, 0]
